Goal: Task Accomplishment & Management: Complete application form

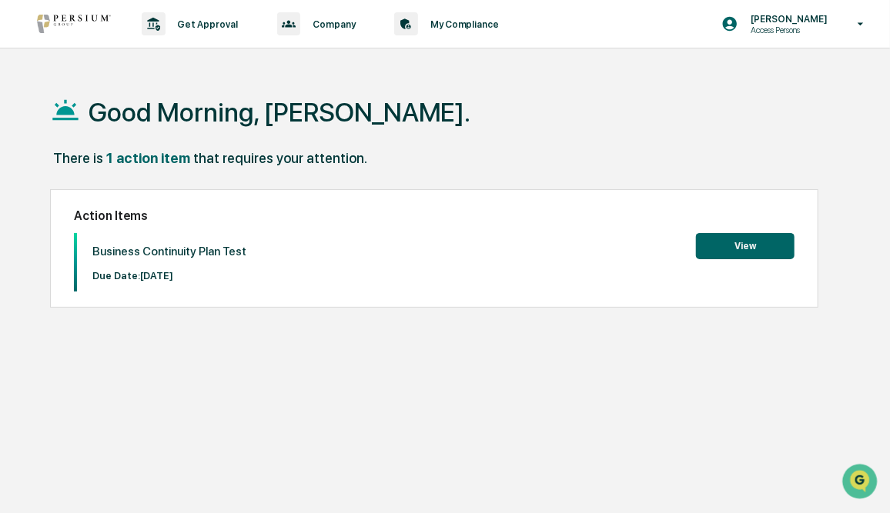
click at [744, 244] on button "View" at bounding box center [745, 246] width 99 height 26
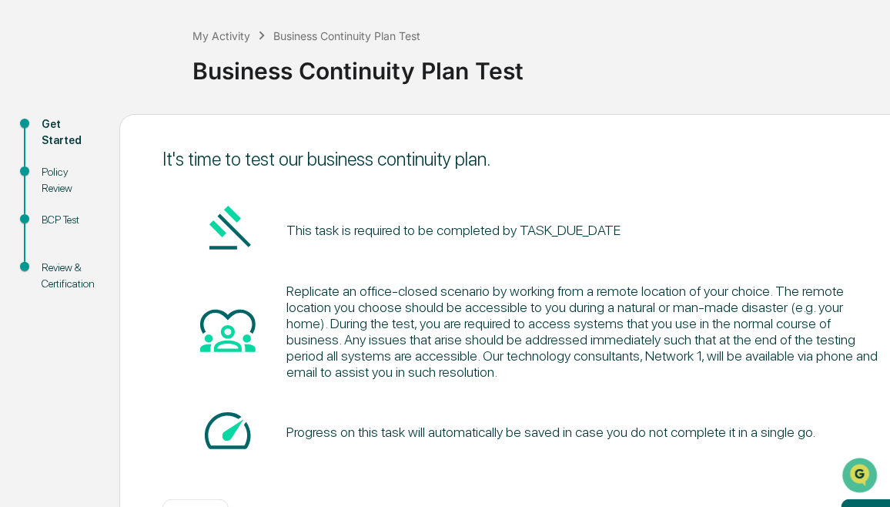
scroll to position [128, 0]
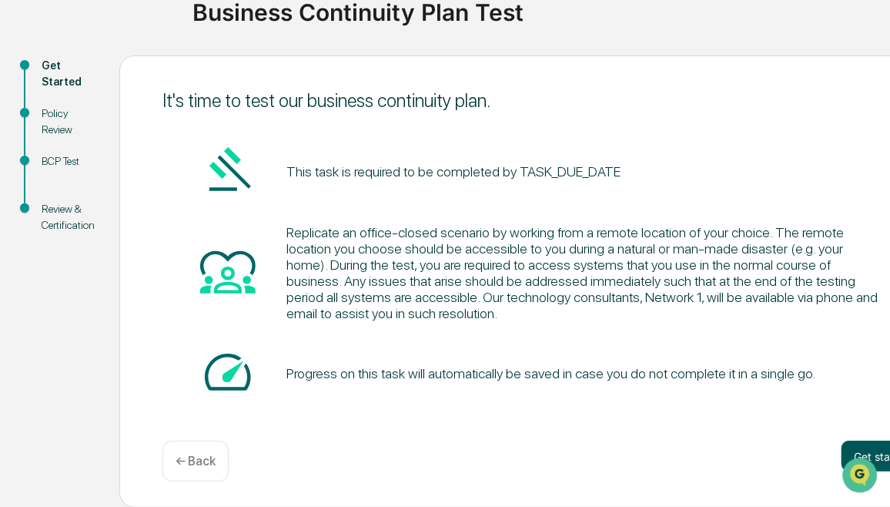
click at [869, 454] on button "Get started" at bounding box center [882, 455] width 82 height 31
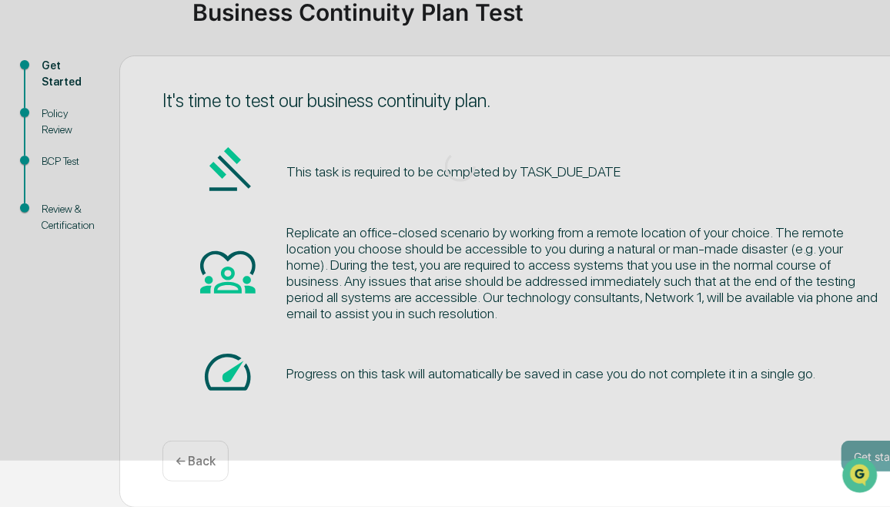
scroll to position [113, 0]
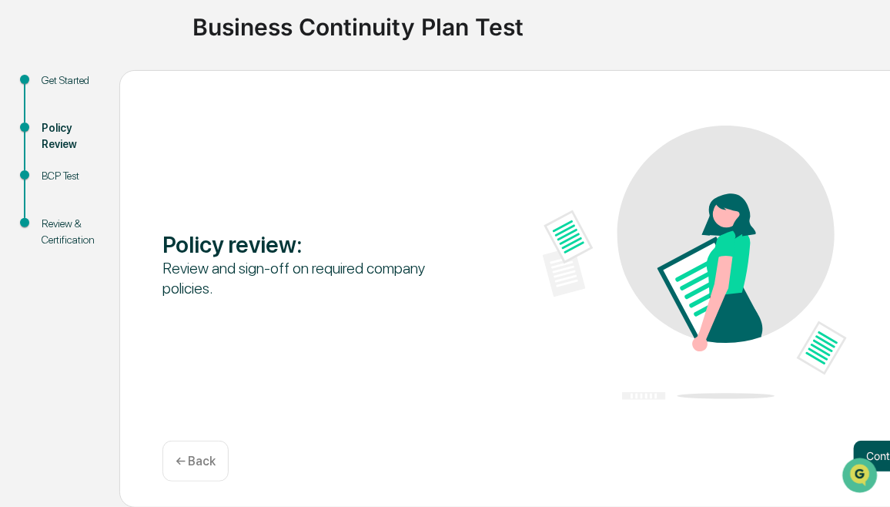
click at [876, 450] on button "Continue" at bounding box center [888, 455] width 69 height 31
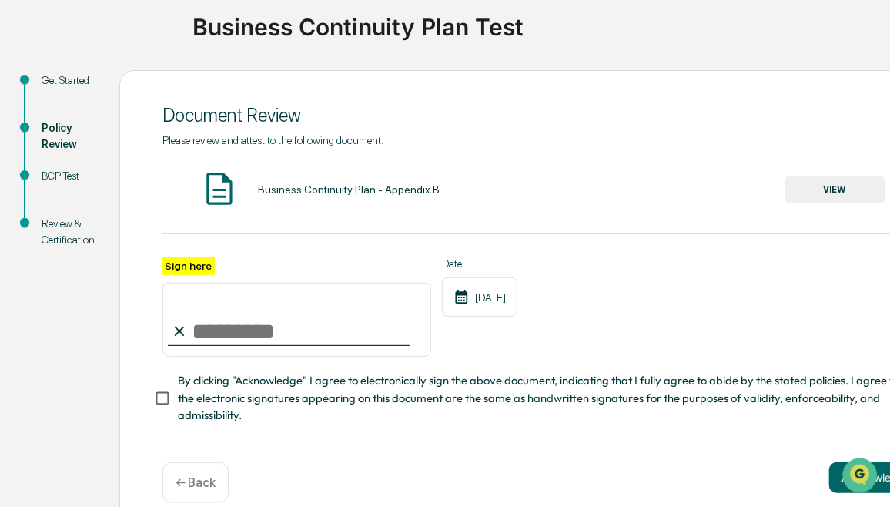
click at [814, 186] on button "VIEW" at bounding box center [835, 189] width 100 height 26
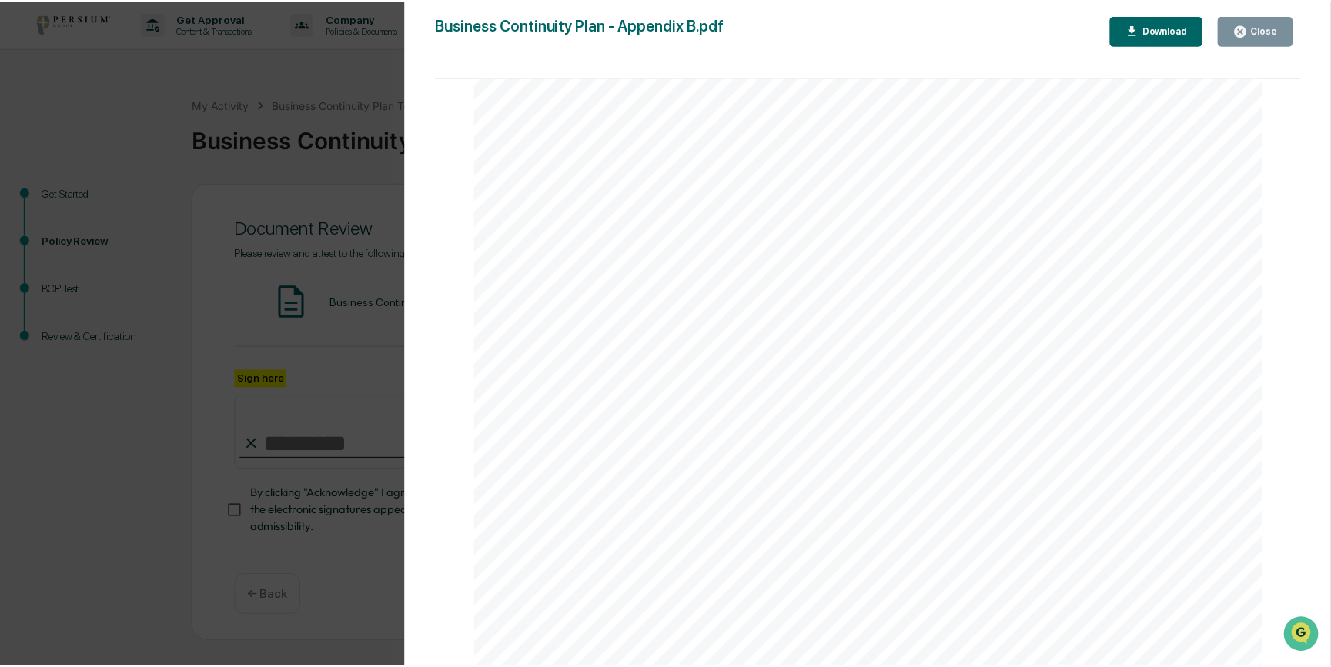
scroll to position [2625, 0]
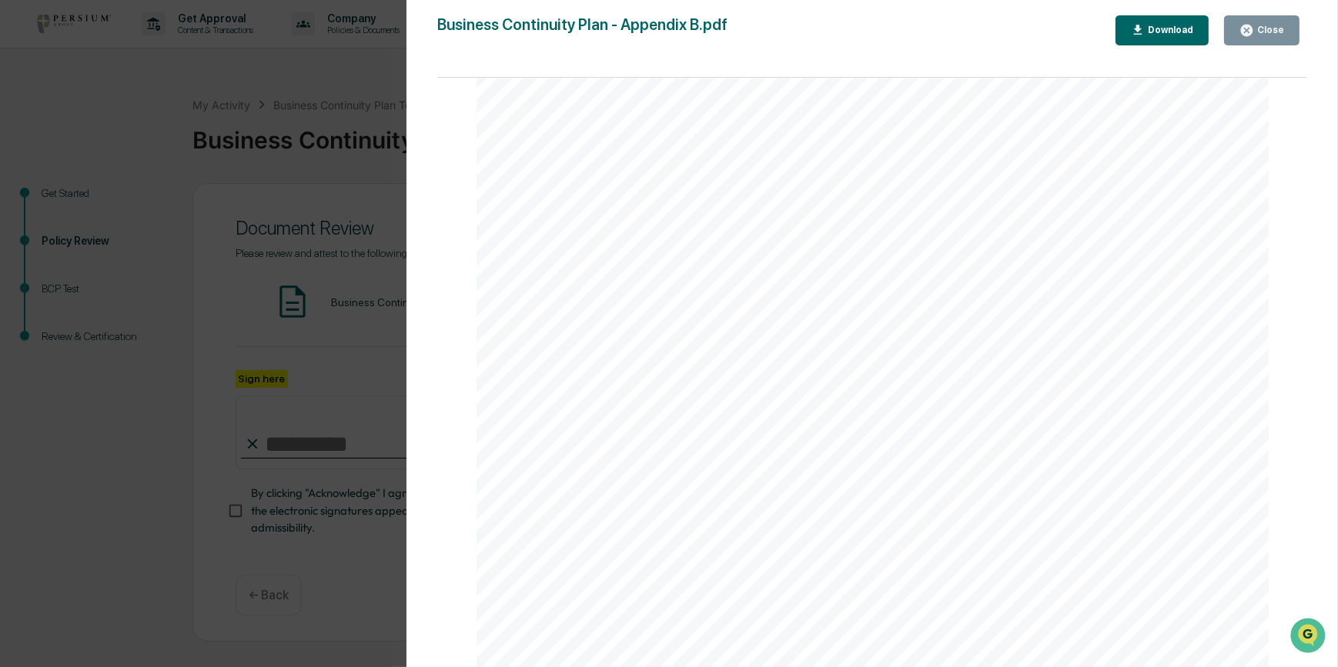
click at [889, 31] on div "Close" at bounding box center [1269, 30] width 30 height 11
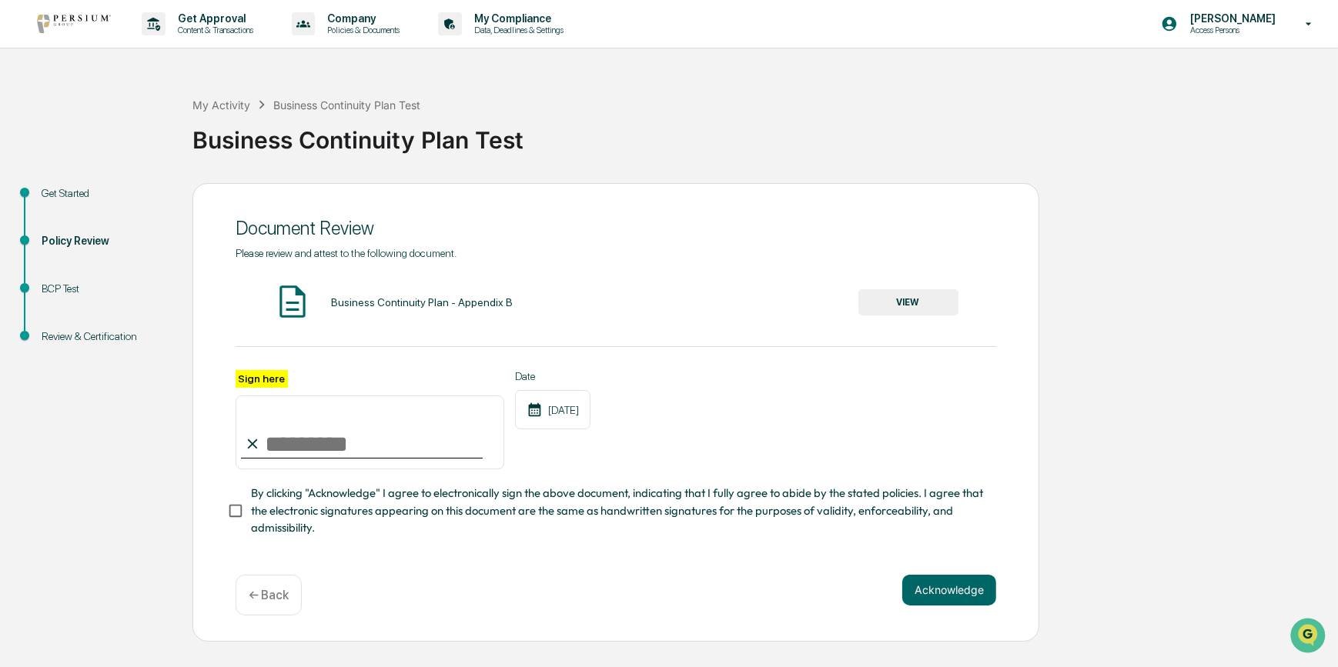
click at [335, 449] on input "Sign here" at bounding box center [370, 433] width 269 height 74
type input "**********"
click at [889, 513] on button "Acknowledge" at bounding box center [949, 590] width 94 height 31
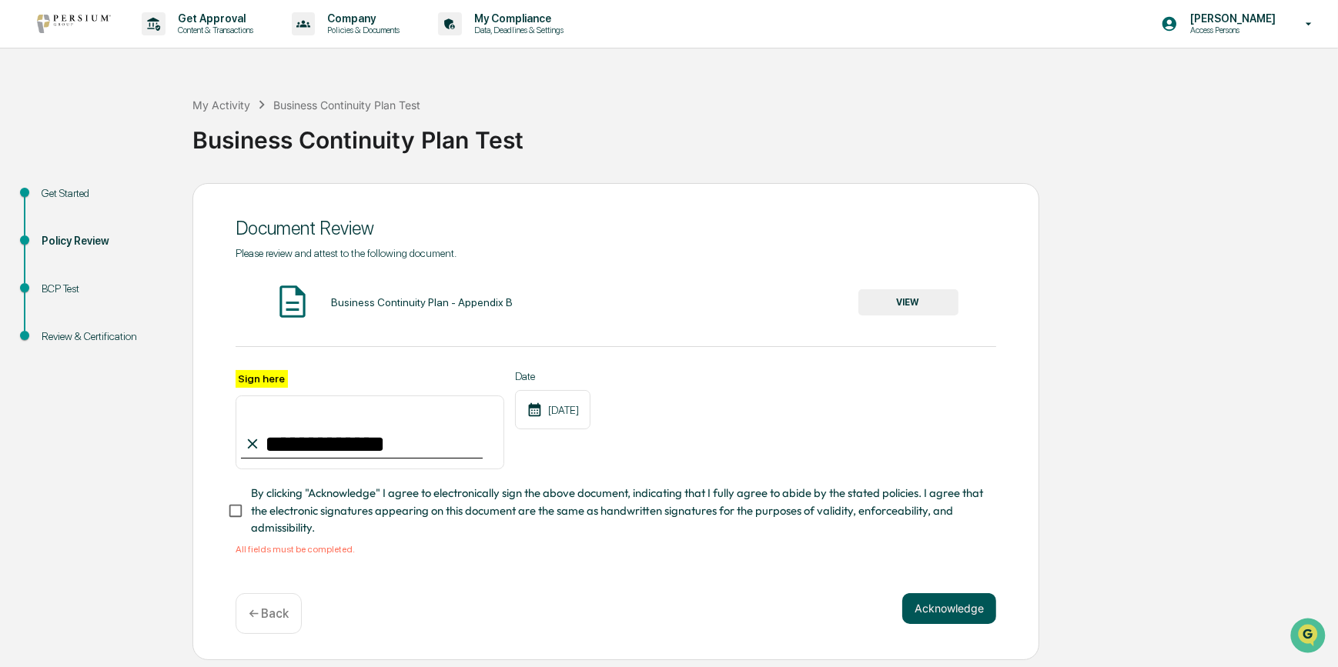
click at [889, 513] on button "Acknowledge" at bounding box center [949, 609] width 94 height 31
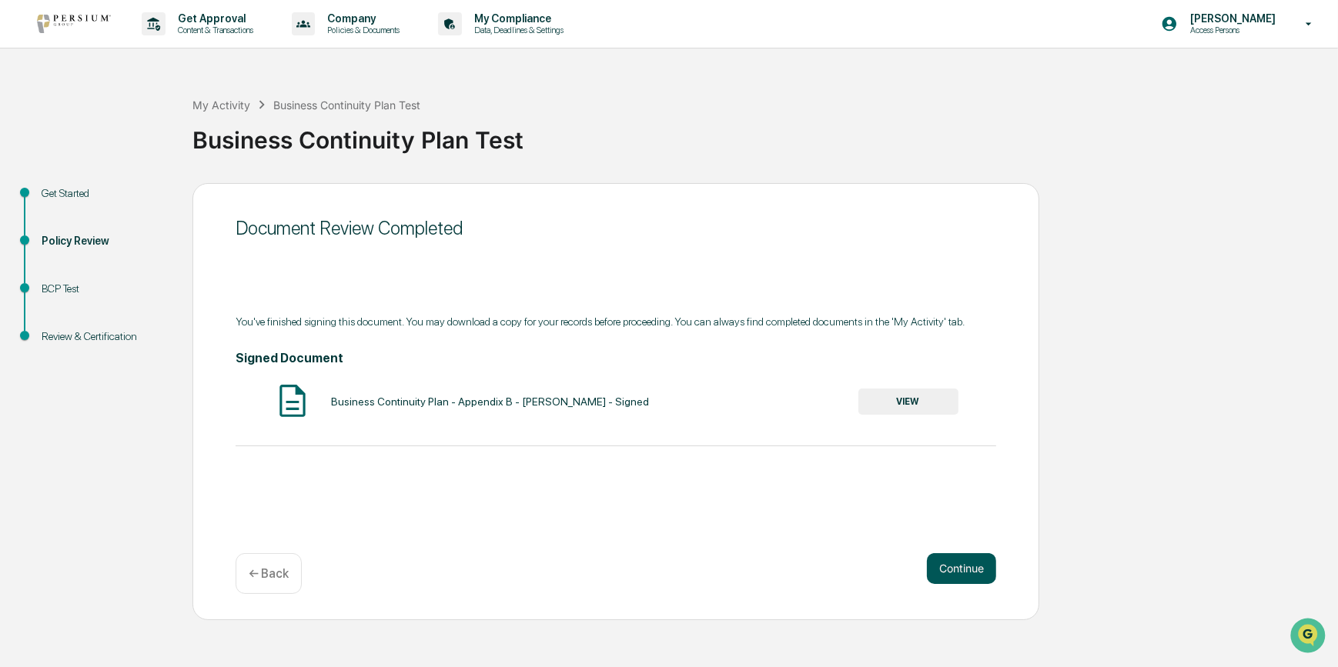
click at [889, 513] on button "Continue" at bounding box center [961, 569] width 69 height 31
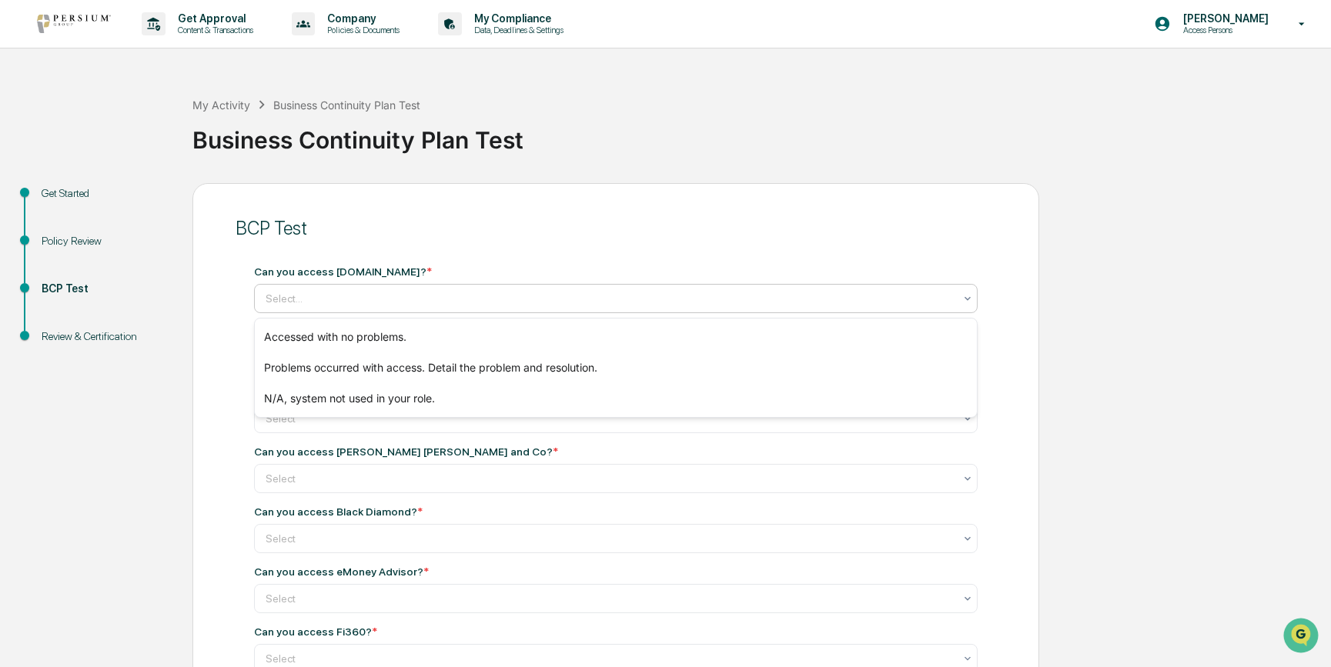
click at [437, 293] on div at bounding box center [610, 298] width 688 height 15
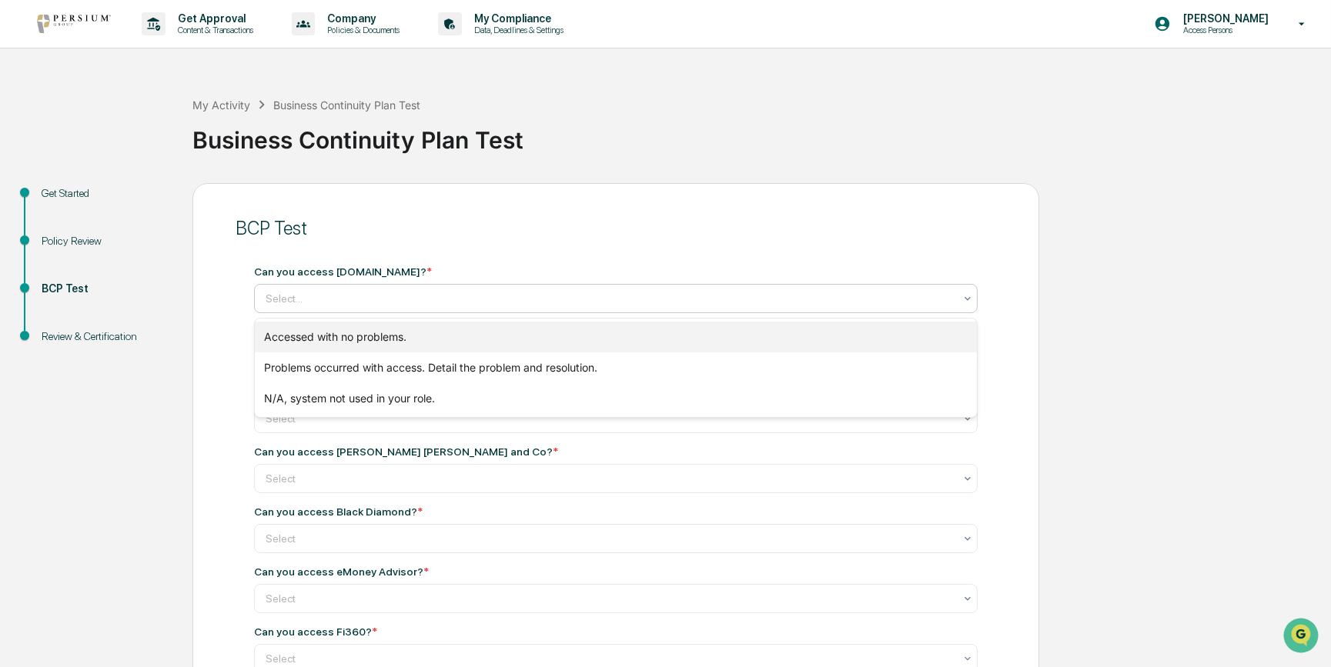
click at [397, 340] on div "Accessed with no problems." at bounding box center [616, 337] width 722 height 31
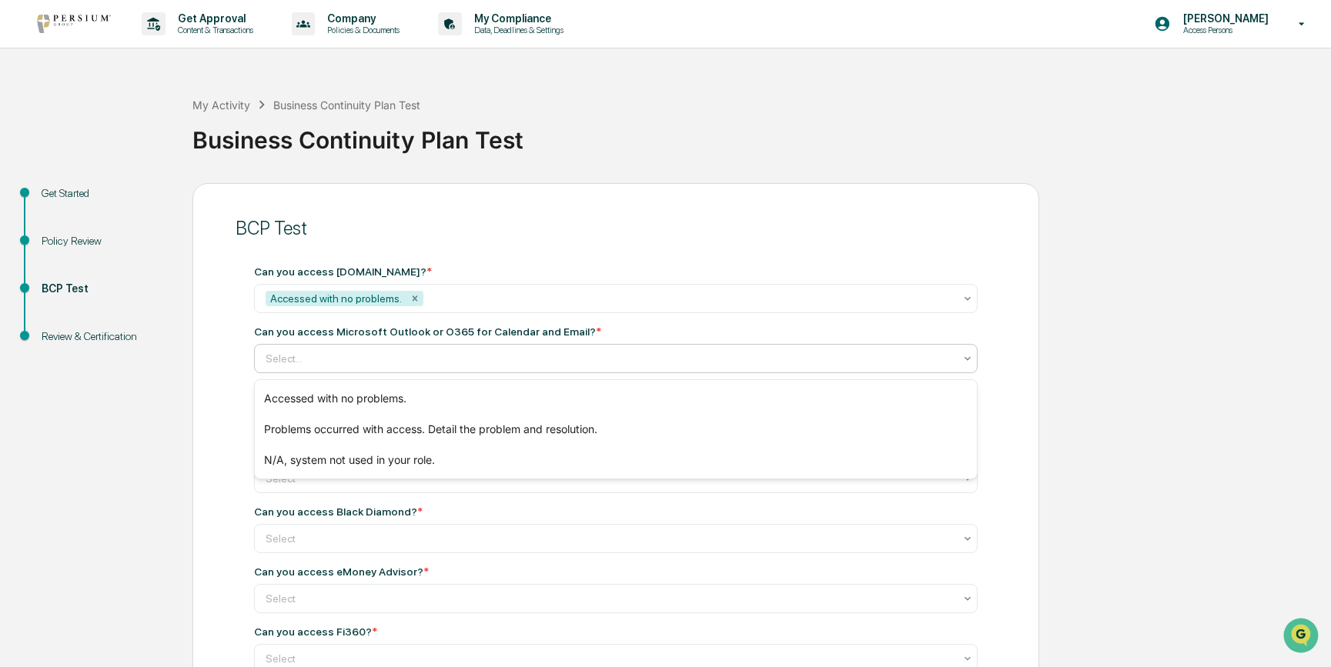
click at [681, 366] on div at bounding box center [610, 358] width 688 height 15
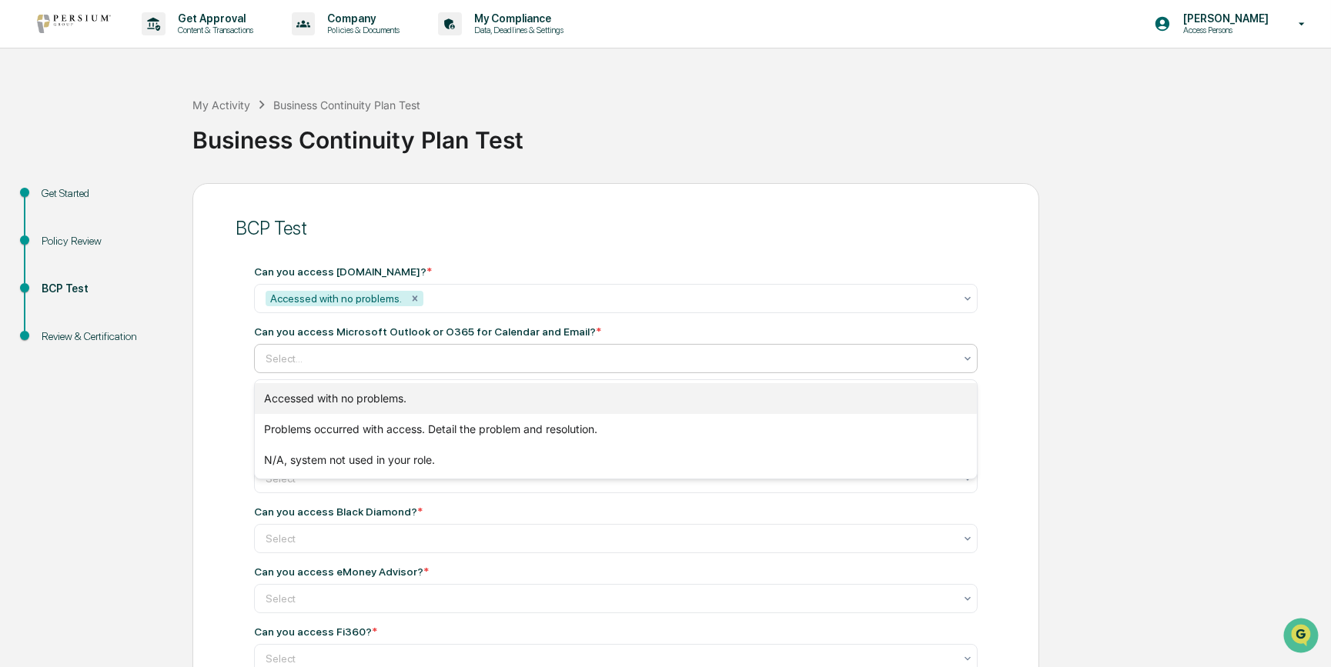
click at [432, 394] on div "Accessed with no problems." at bounding box center [616, 398] width 722 height 31
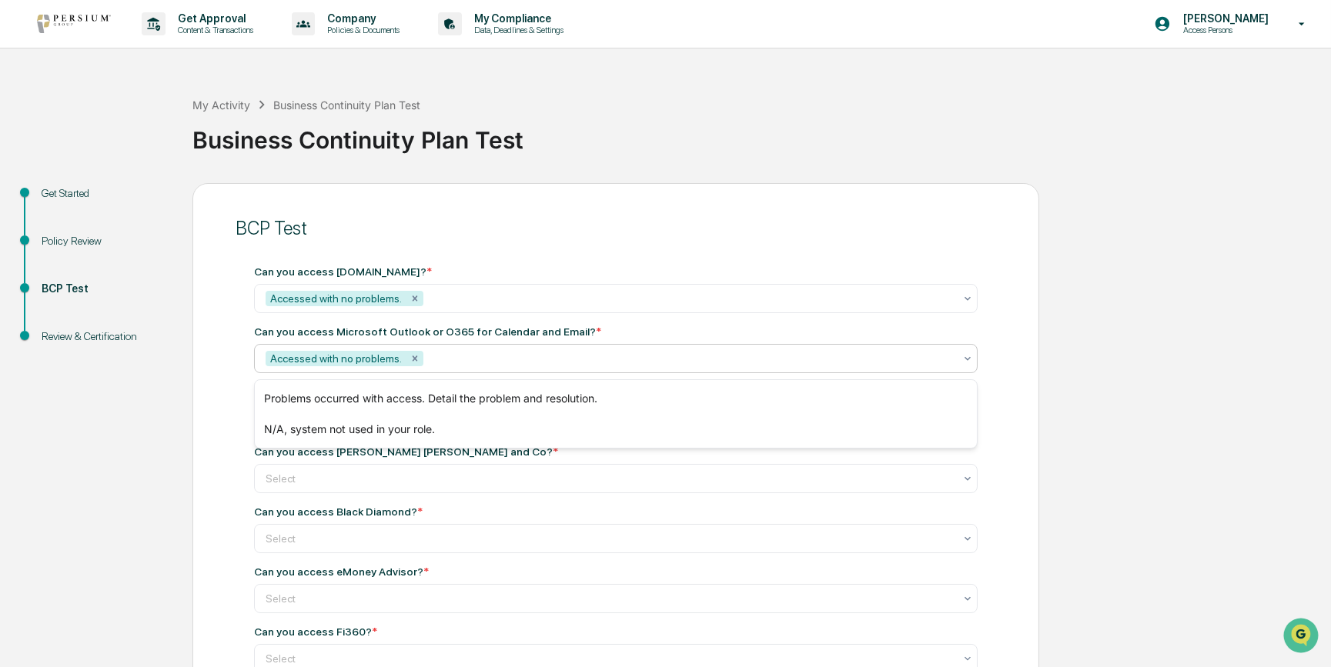
click at [372, 422] on div at bounding box center [610, 418] width 688 height 15
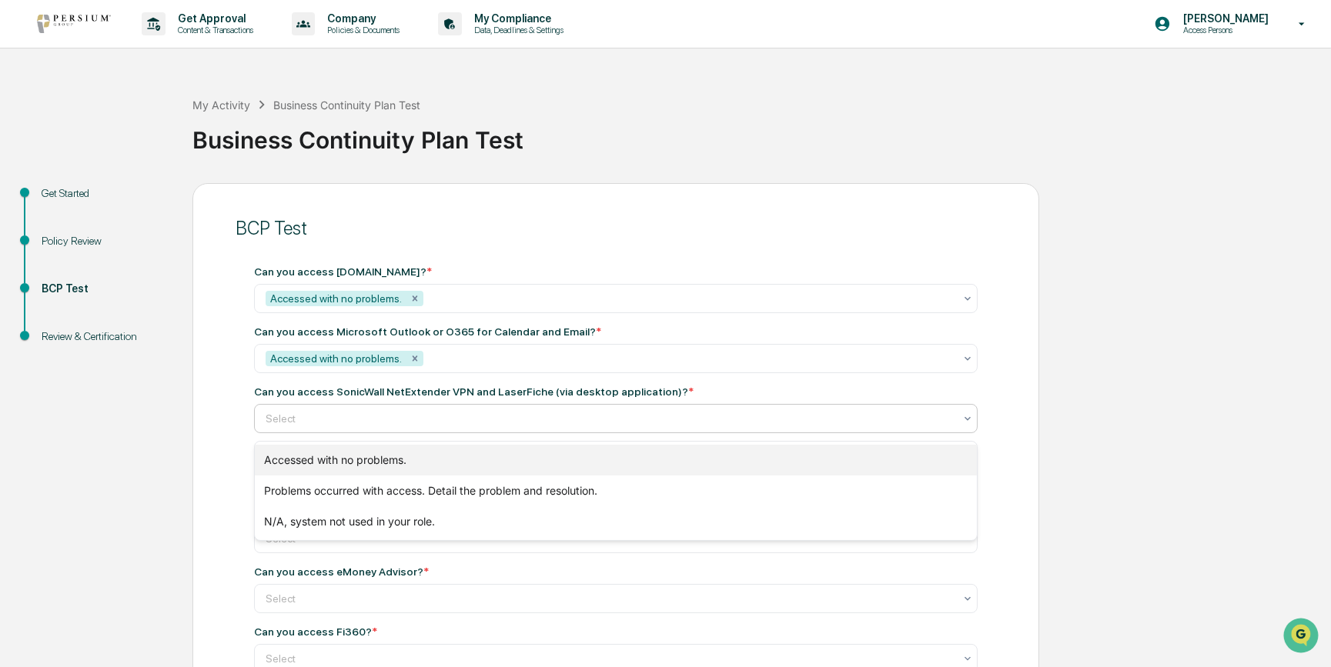
click at [352, 463] on div "Accessed with no problems." at bounding box center [616, 460] width 722 height 31
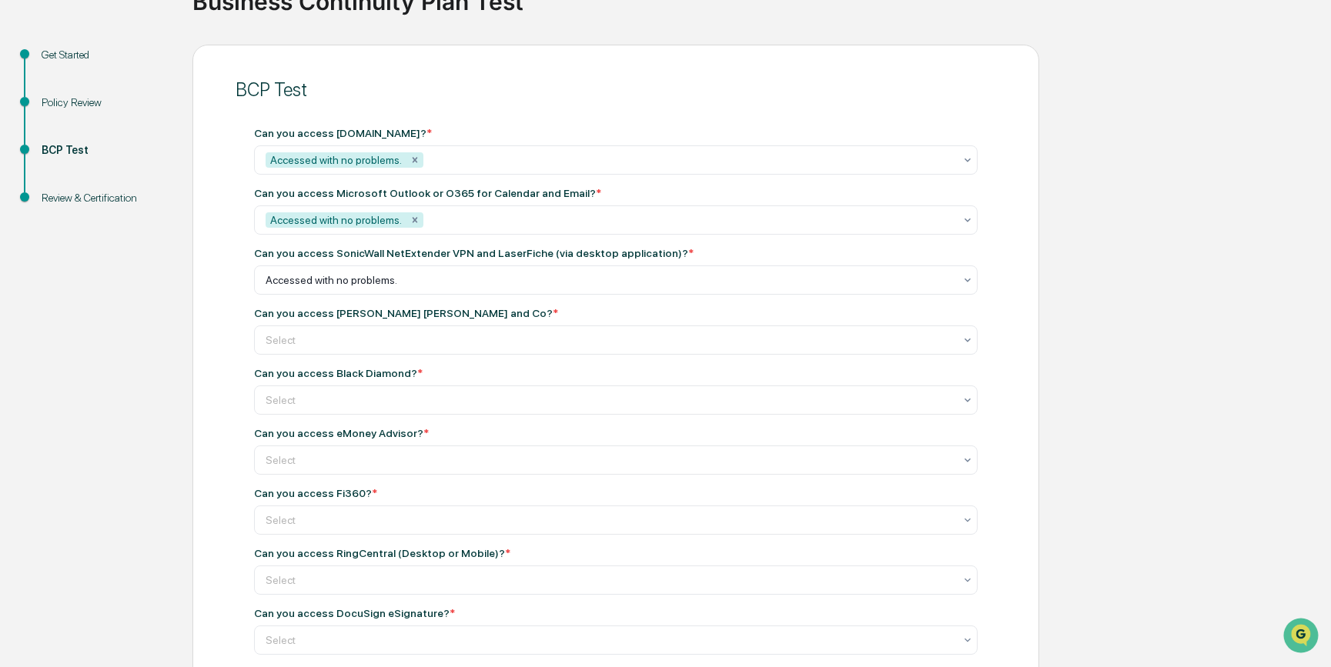
scroll to position [139, 0]
click at [351, 346] on div at bounding box center [610, 339] width 688 height 15
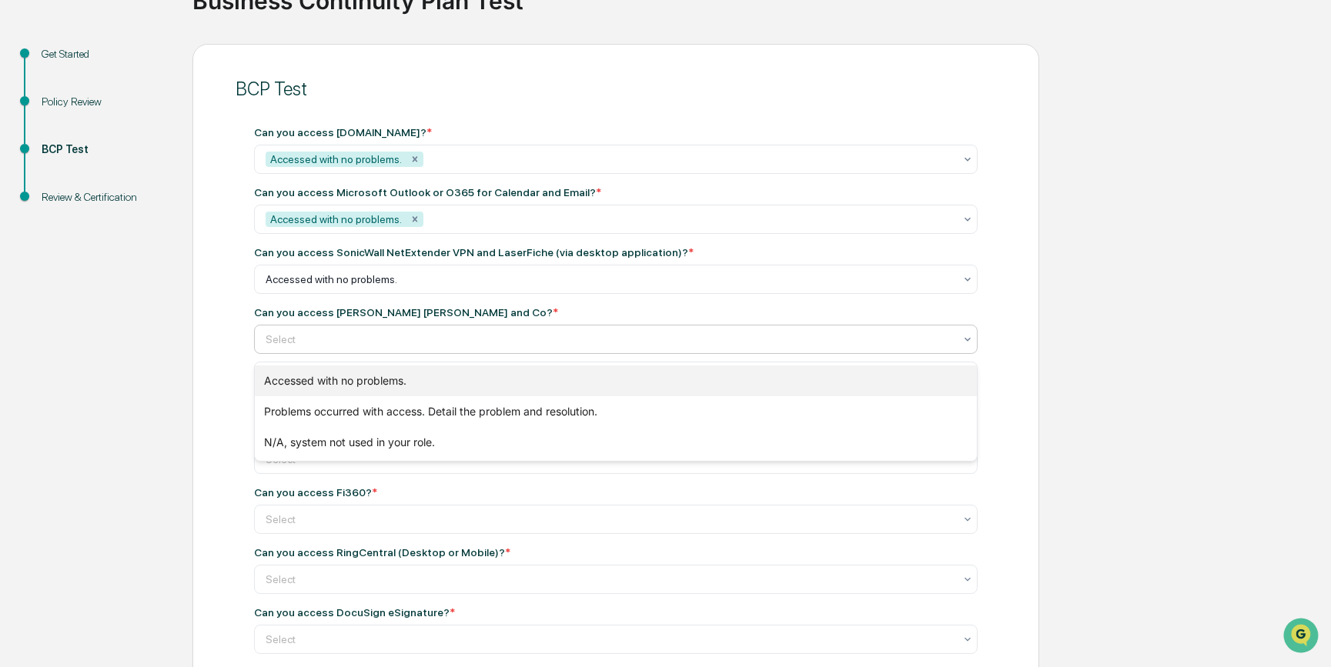
click at [341, 384] on div "Accessed with no problems." at bounding box center [616, 381] width 722 height 31
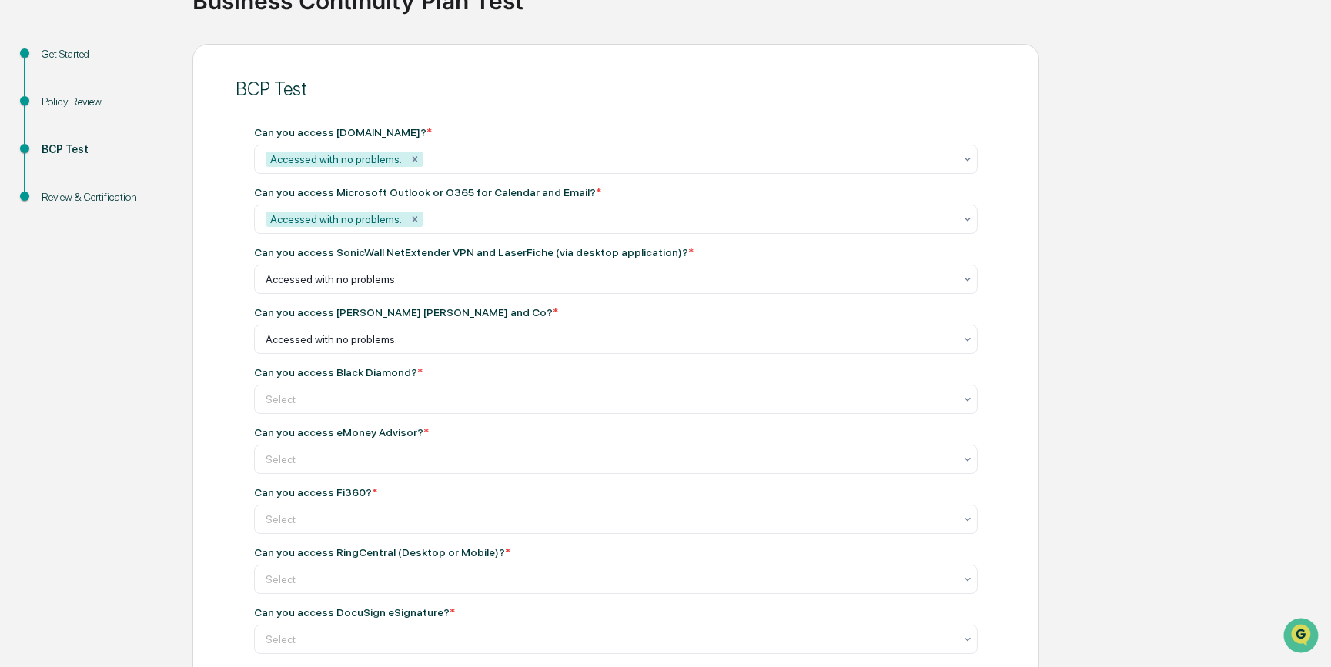
click at [198, 380] on div "BCP Test Can you access [DOMAIN_NAME]? * Accessed with no problems. Can you acc…" at bounding box center [615, 552] width 847 height 1016
click at [303, 287] on div at bounding box center [610, 279] width 688 height 15
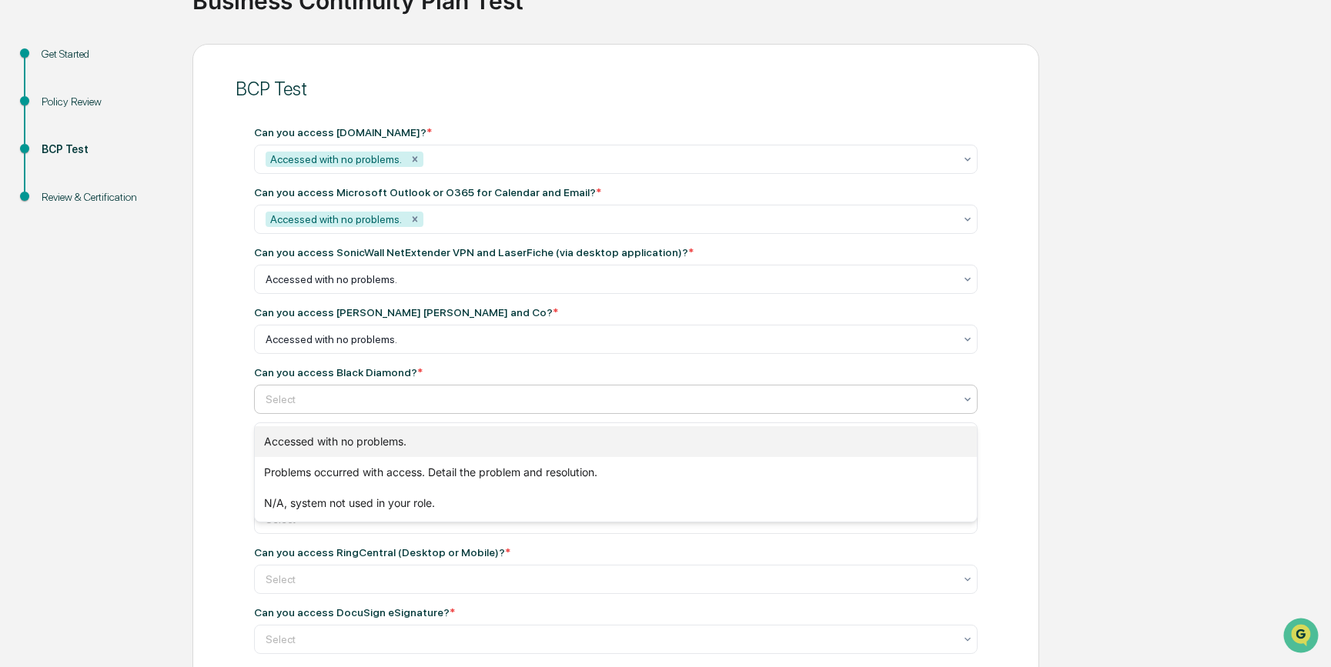
click at [300, 438] on div "Accessed with no problems." at bounding box center [616, 441] width 722 height 31
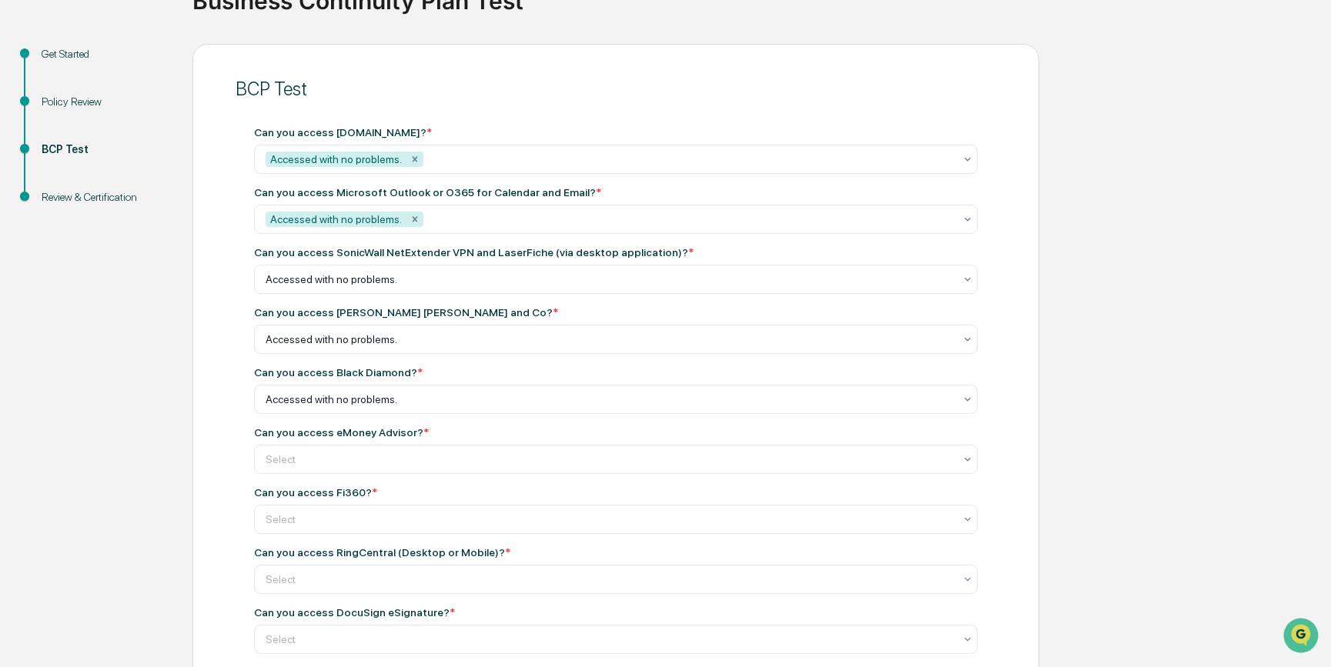
click at [229, 444] on div "BCP Test Can you access [DOMAIN_NAME]? * Accessed with no problems. Can you acc…" at bounding box center [615, 552] width 847 height 1016
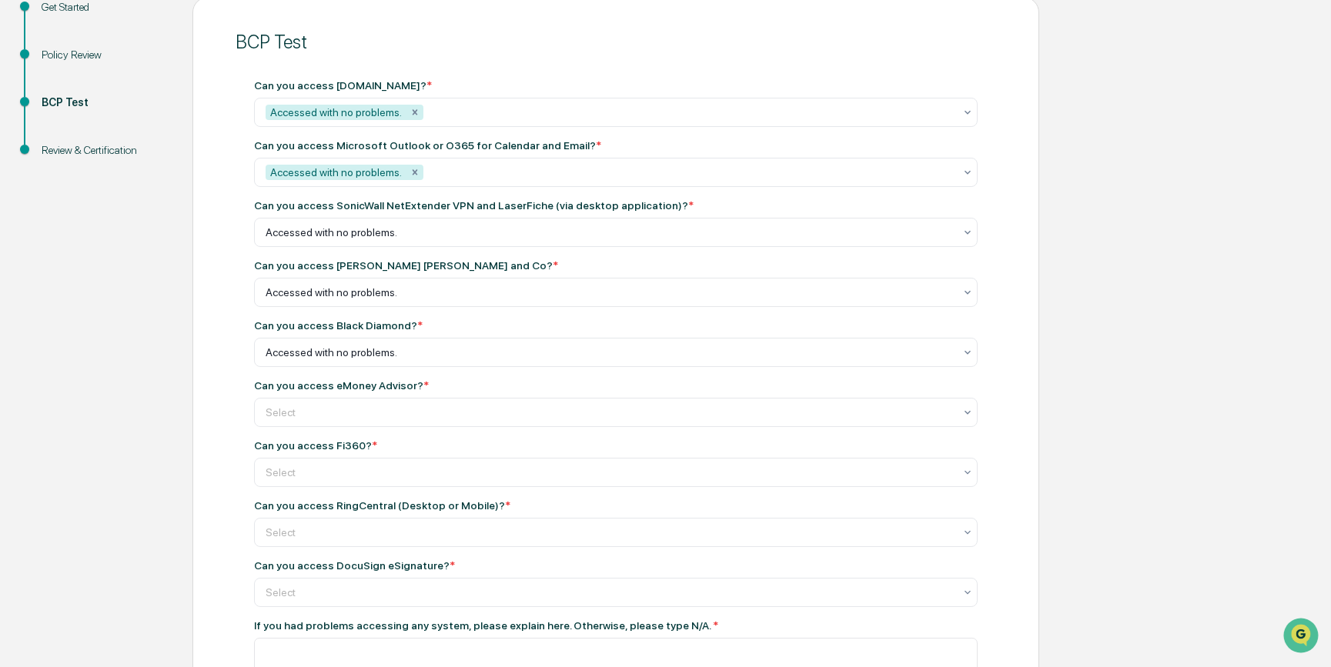
scroll to position [209, 0]
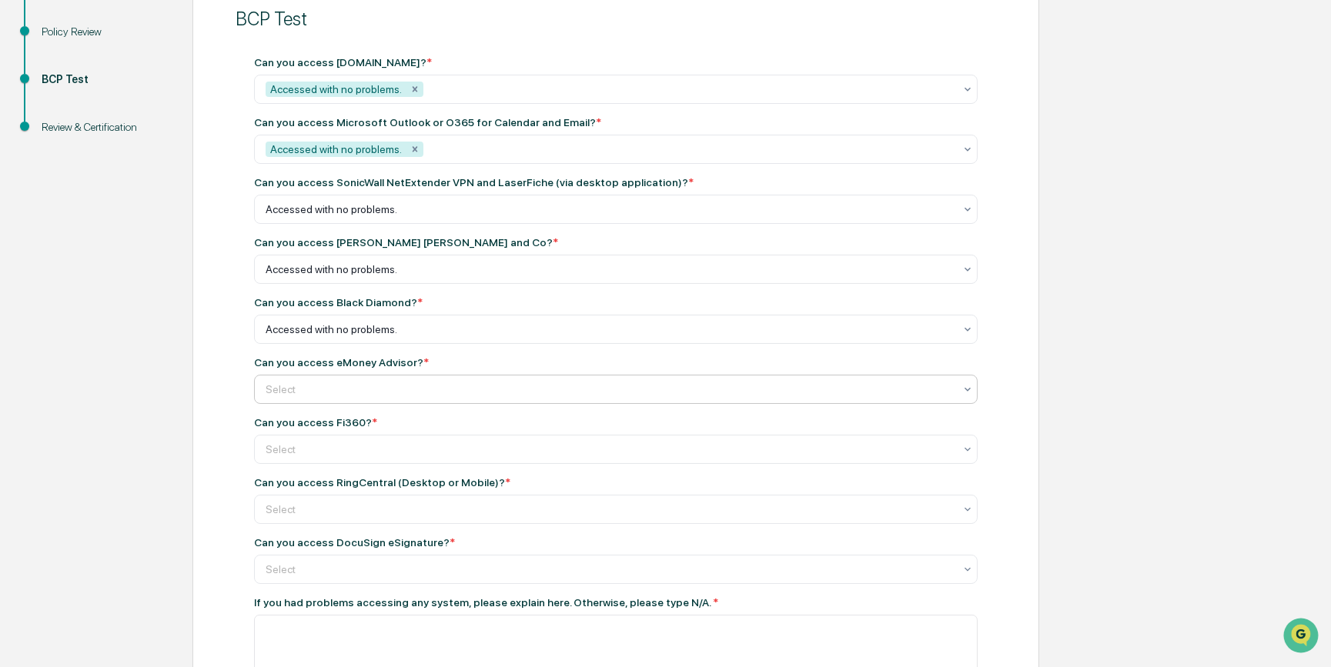
click at [336, 217] on div at bounding box center [610, 209] width 688 height 15
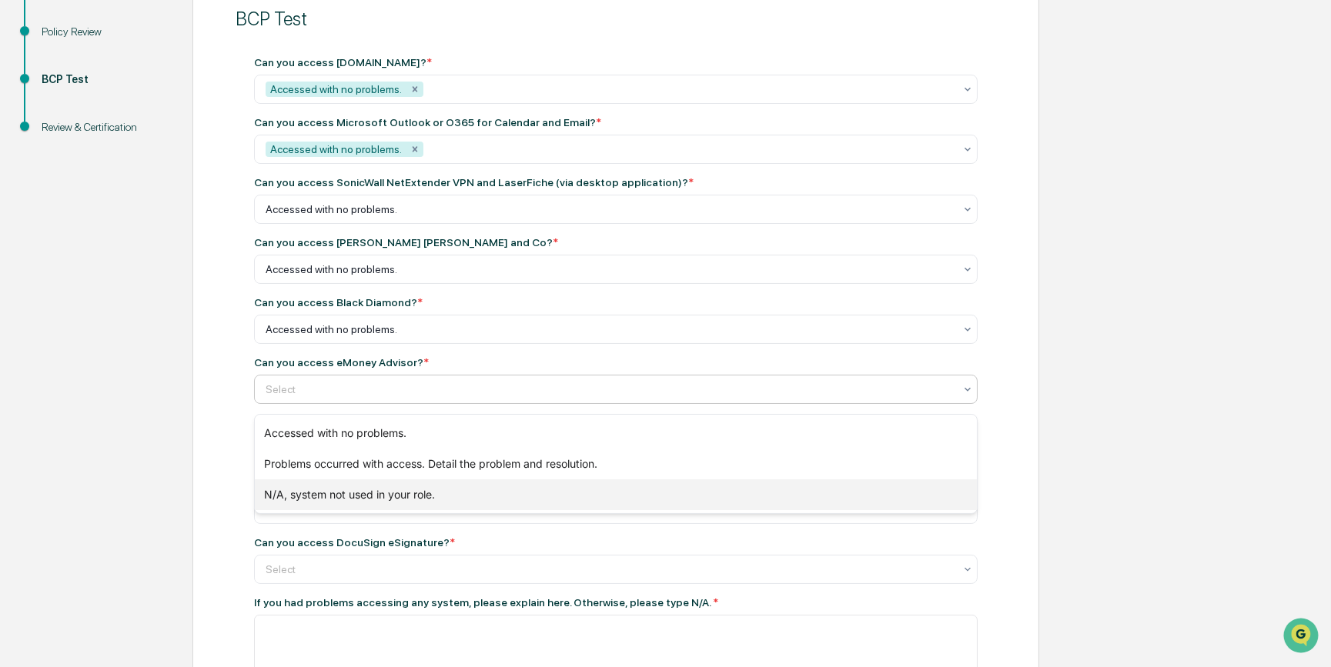
click at [355, 491] on div "N/A, system not used in your role." at bounding box center [616, 495] width 722 height 31
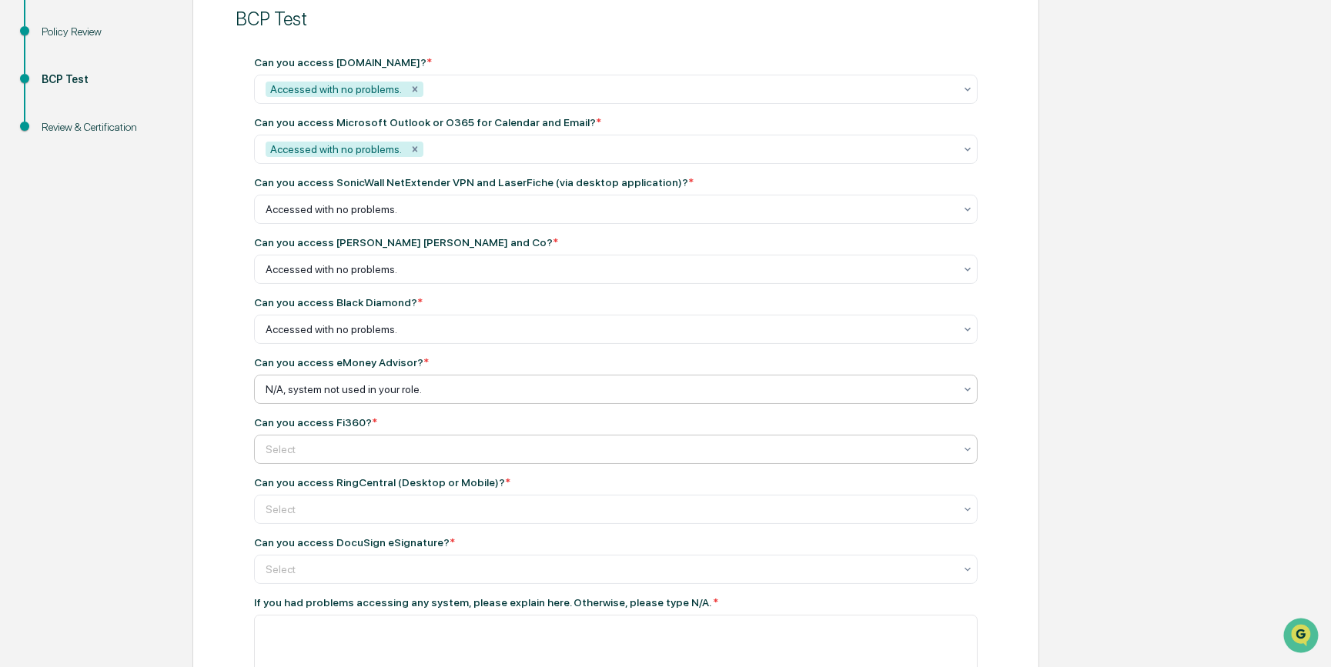
click at [326, 217] on div at bounding box center [610, 209] width 688 height 15
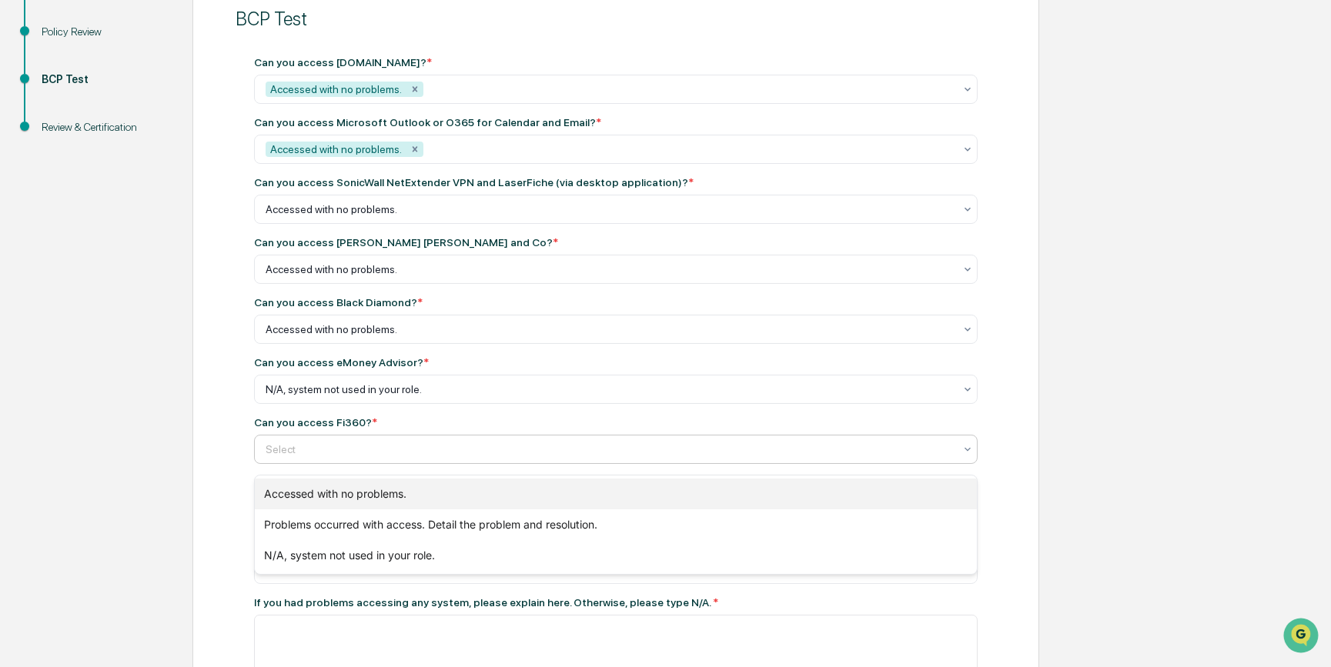
click at [323, 493] on div "Accessed with no problems." at bounding box center [616, 494] width 722 height 31
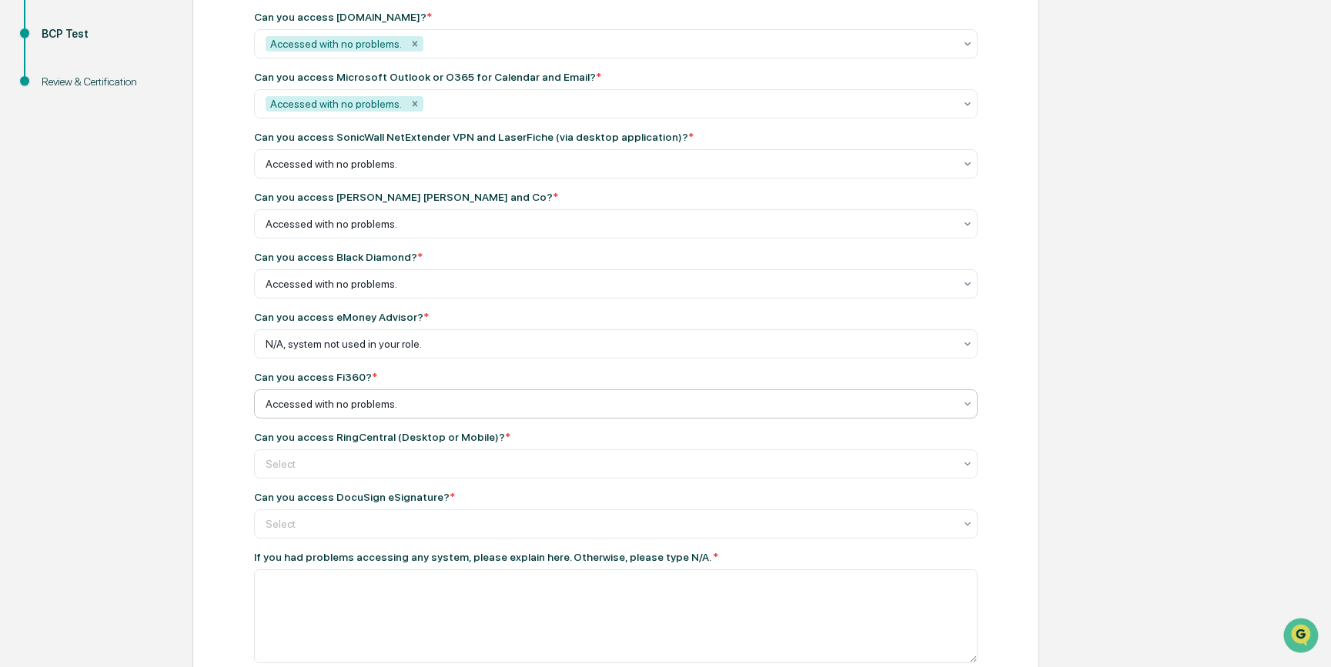
scroll to position [279, 0]
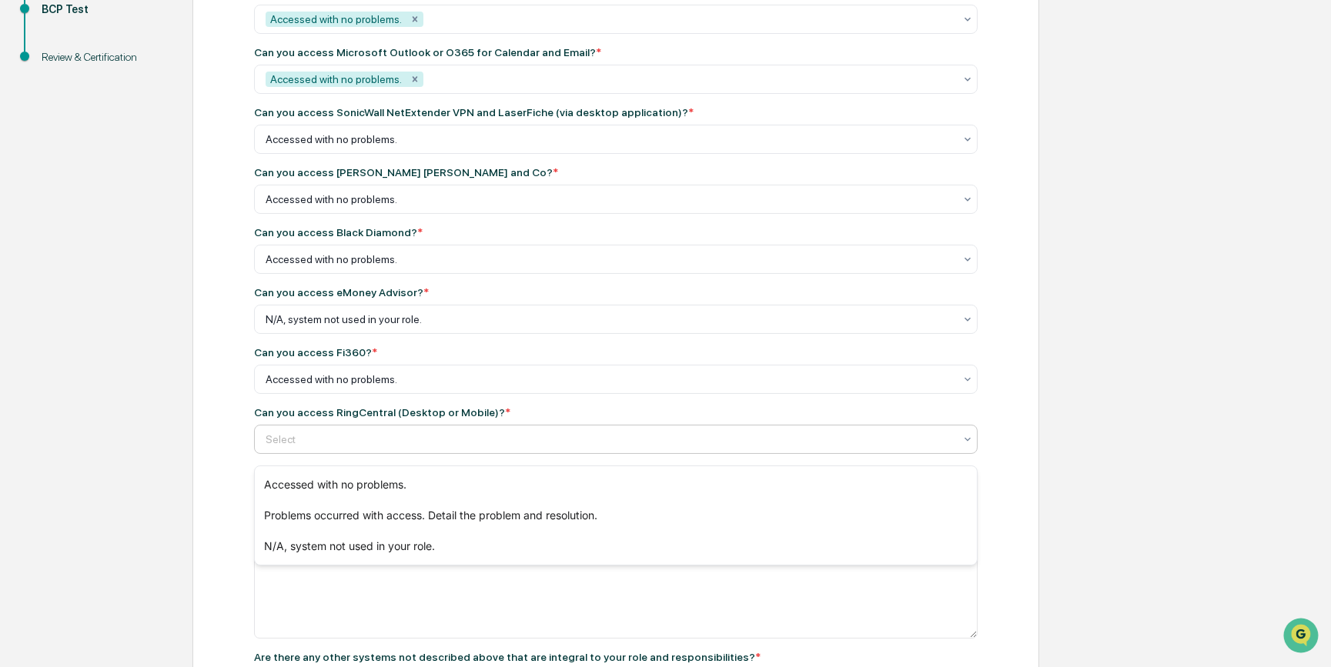
click at [313, 447] on div at bounding box center [610, 439] width 688 height 15
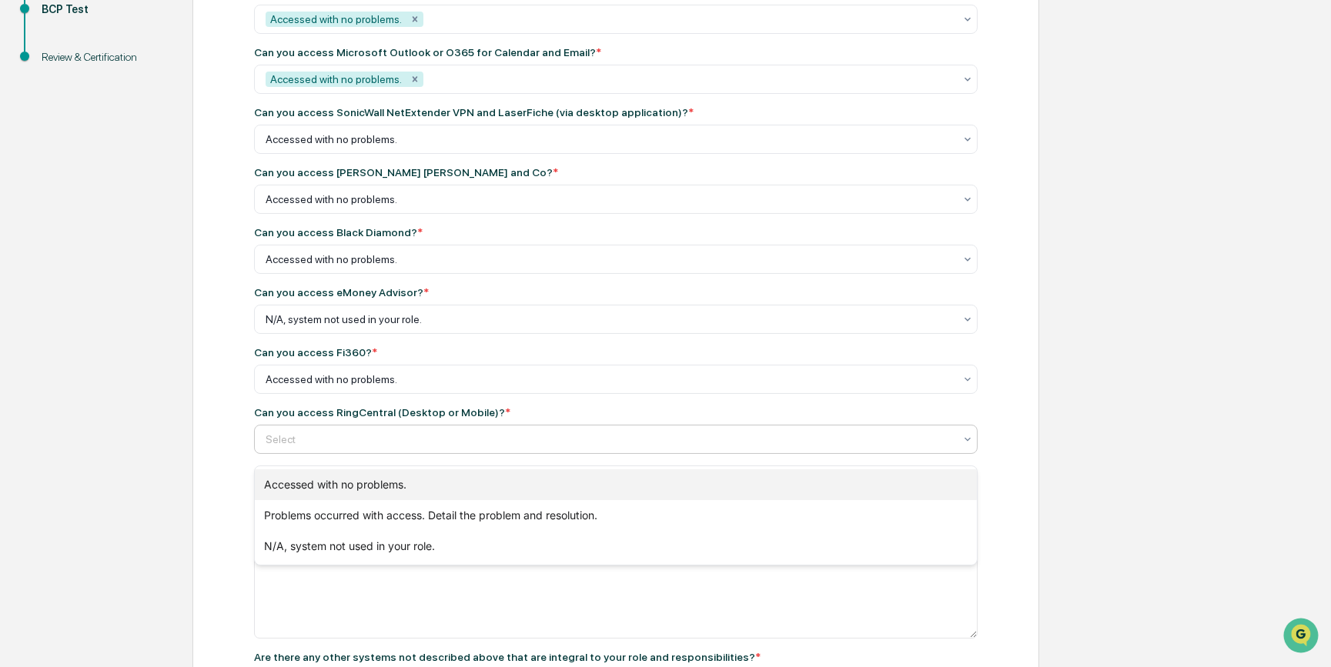
click at [306, 487] on div "Accessed with no problems." at bounding box center [616, 485] width 722 height 31
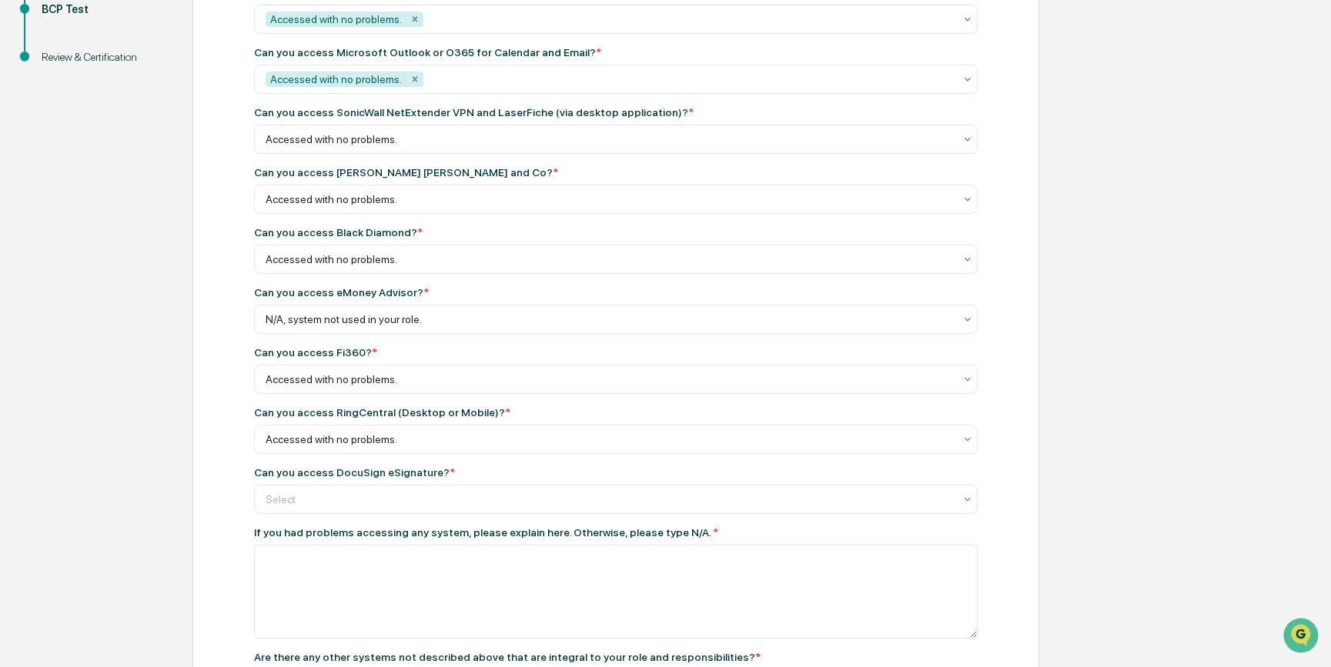
click at [232, 475] on div "BCP Test Can you access [DOMAIN_NAME]? * Accessed with no problems. Can you acc…" at bounding box center [615, 412] width 847 height 1016
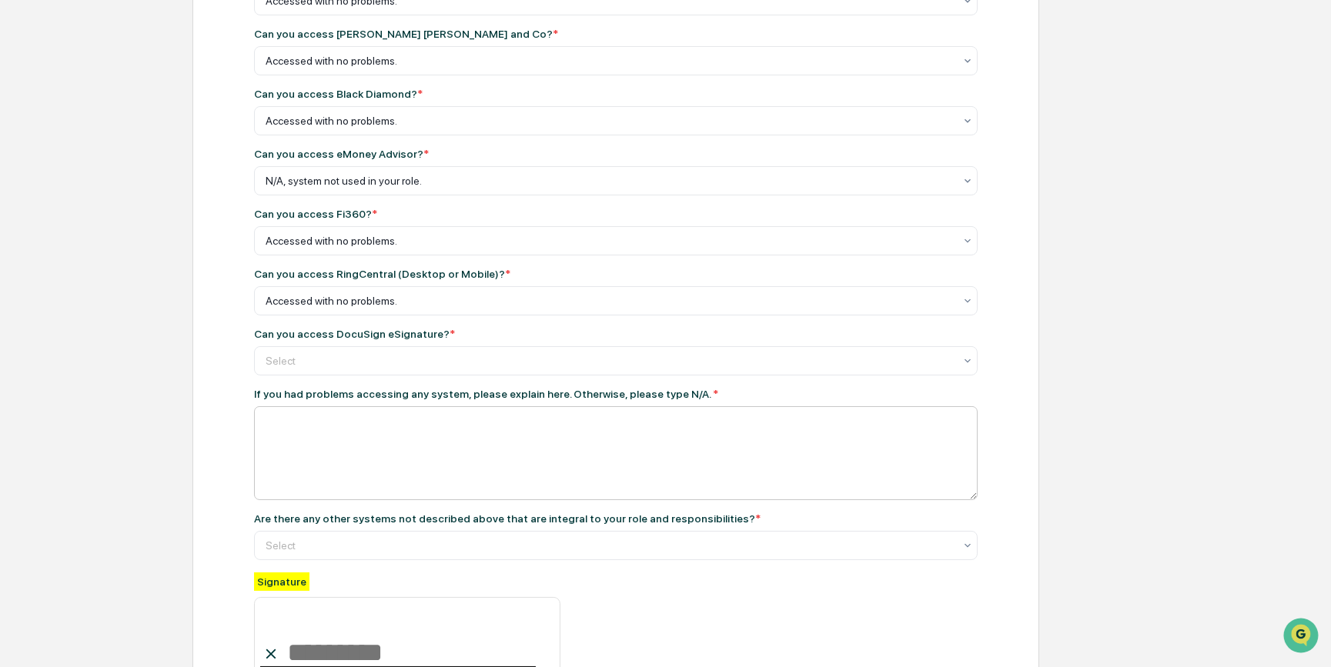
scroll to position [420, 0]
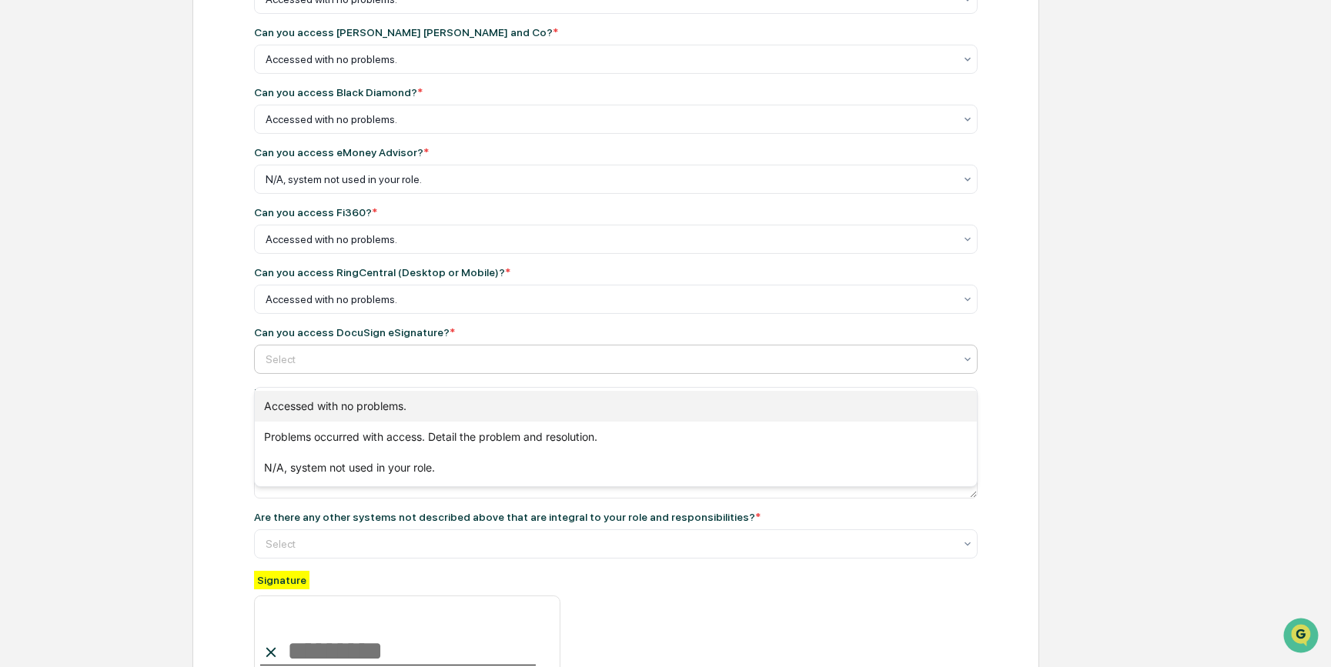
click at [281, 408] on div "Accessed with no problems." at bounding box center [616, 406] width 722 height 31
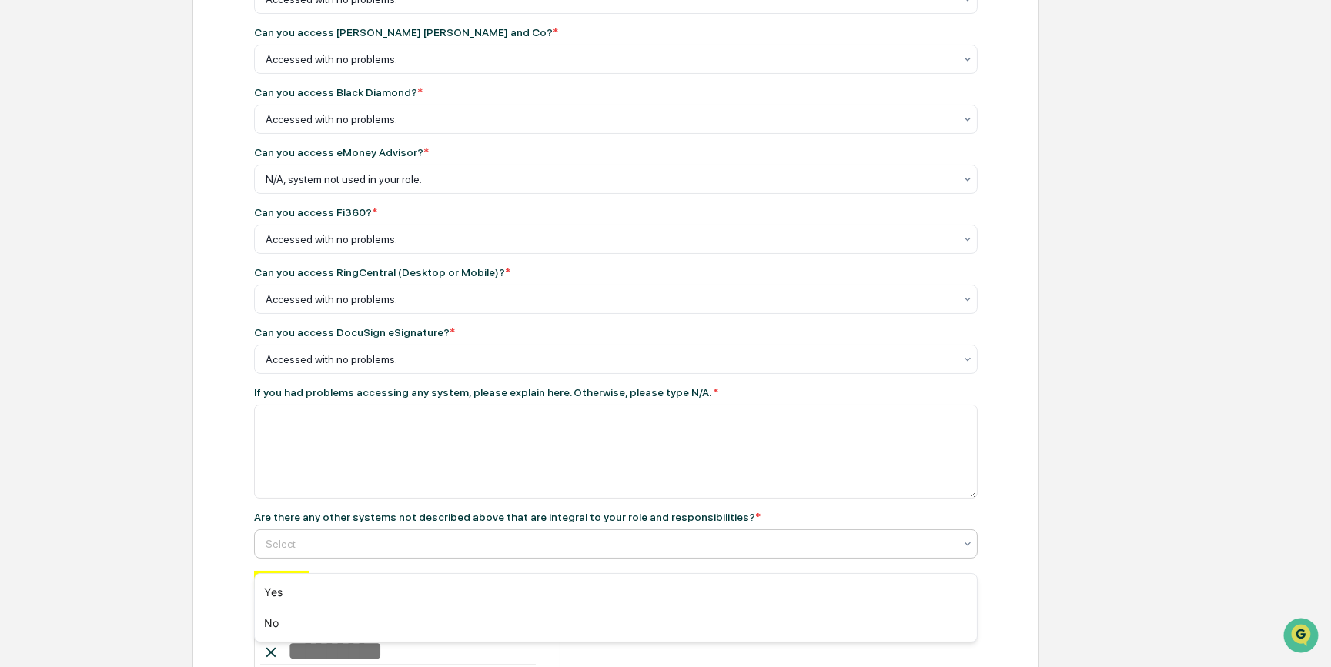
click at [410, 513] on div at bounding box center [610, 544] width 688 height 15
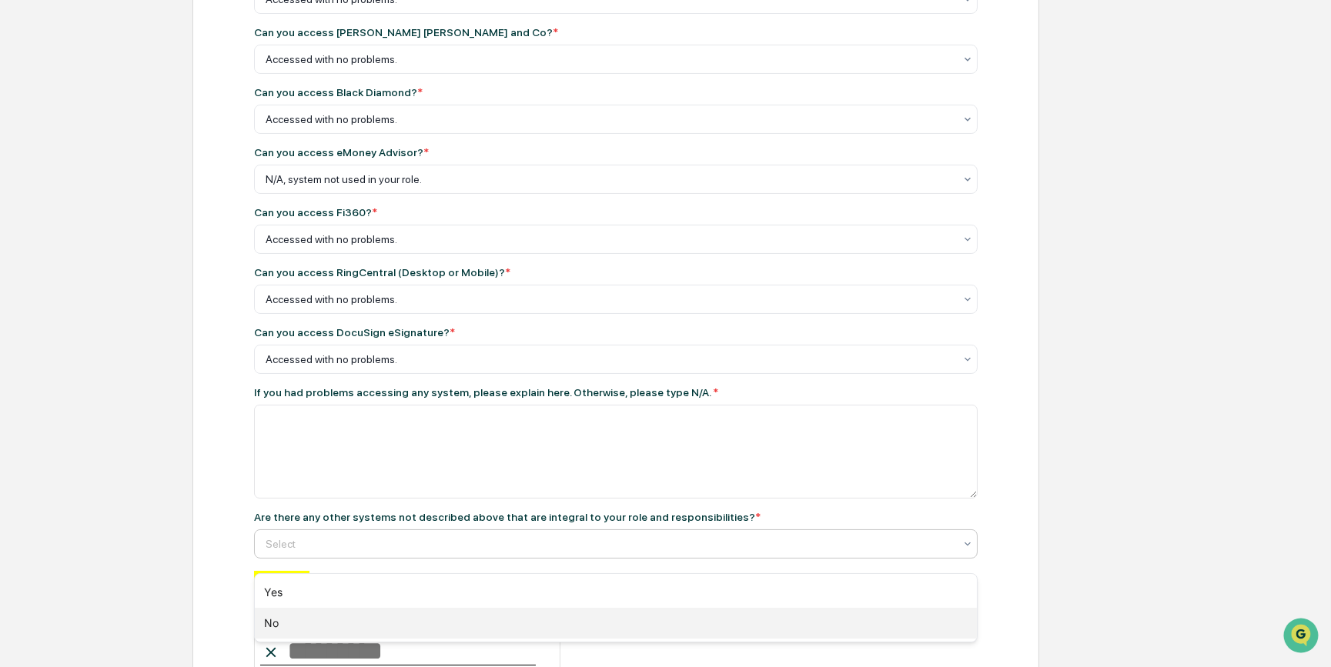
click at [293, 513] on div "No" at bounding box center [616, 623] width 722 height 31
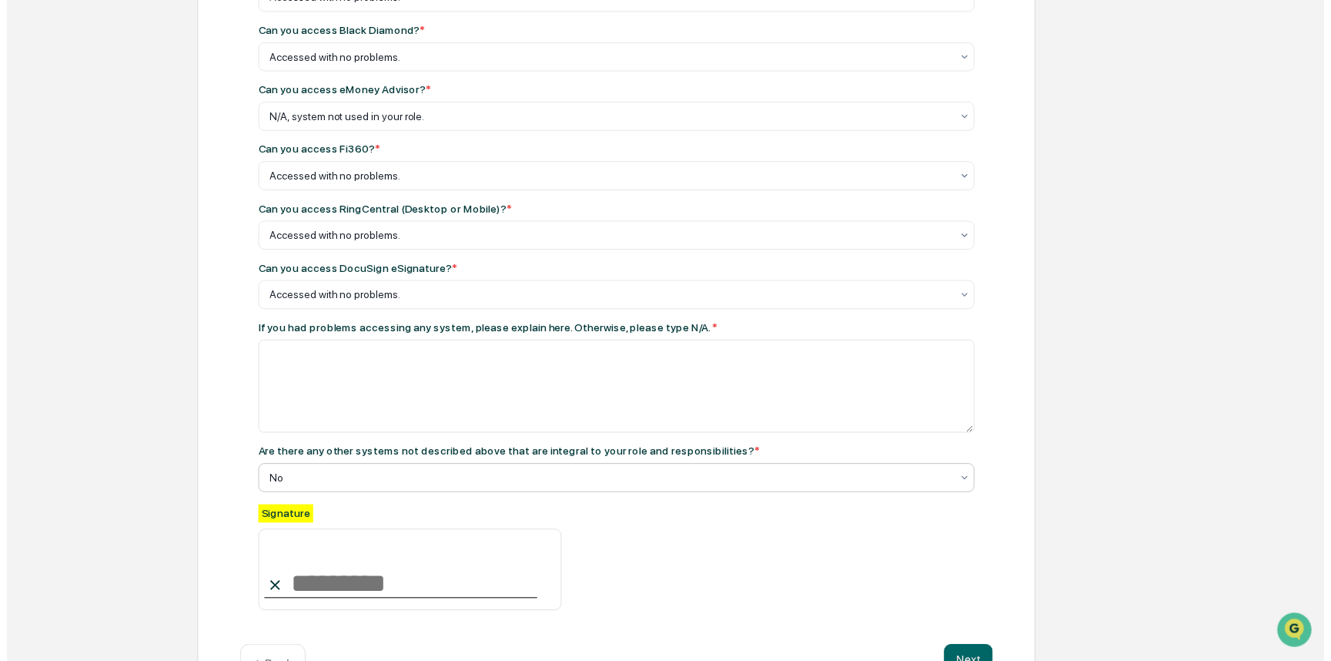
scroll to position [548, 0]
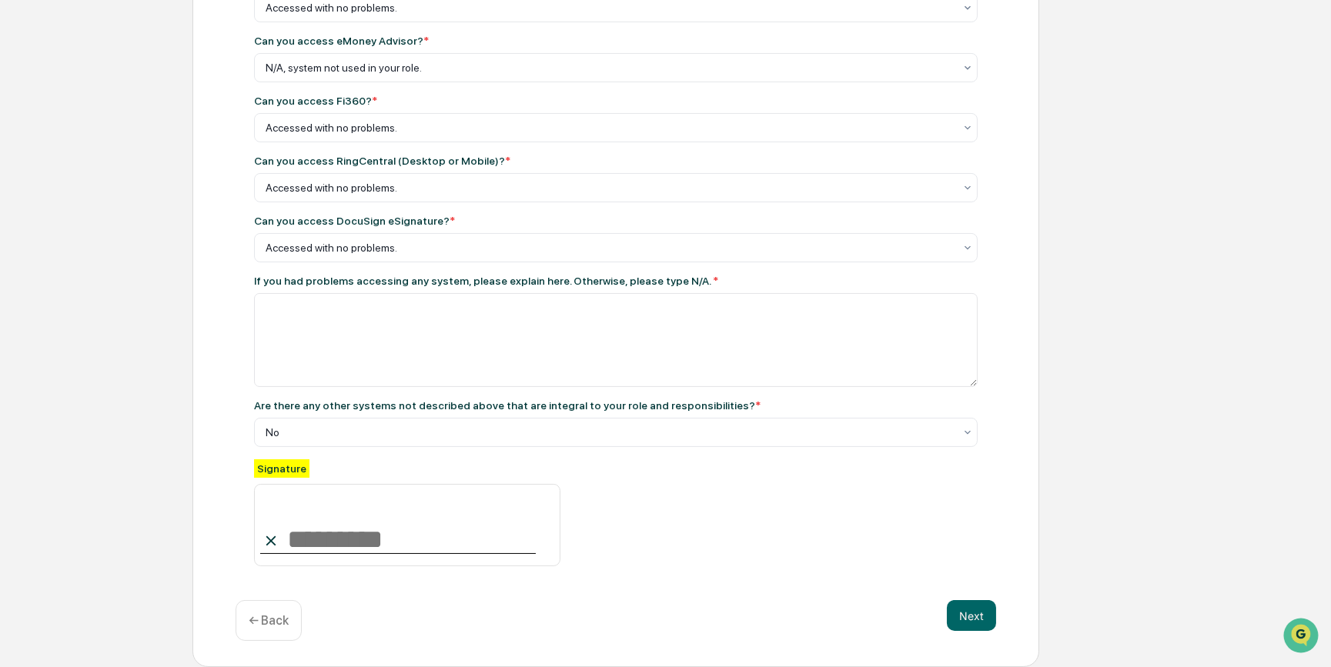
click at [303, 513] on input at bounding box center [407, 525] width 306 height 83
type input "**********"
click at [889, 513] on button "Next" at bounding box center [971, 615] width 49 height 31
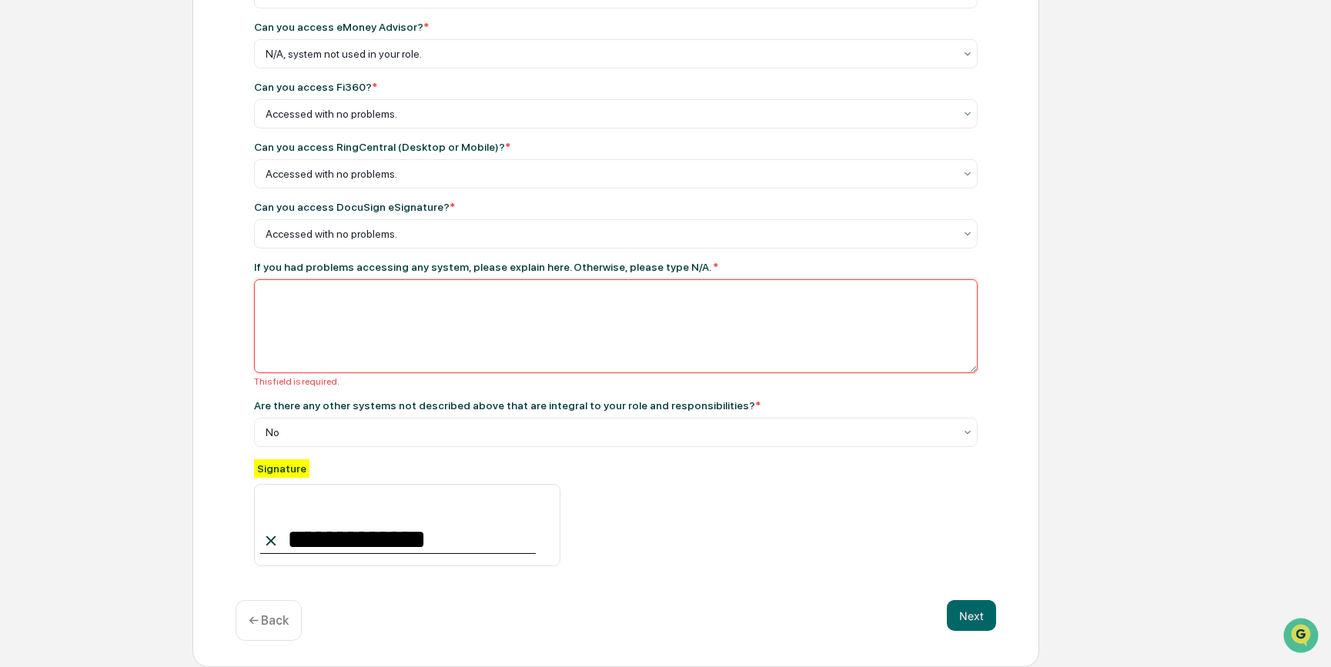
click at [344, 316] on textarea at bounding box center [616, 326] width 724 height 94
type textarea "***"
click at [889, 513] on button "Next" at bounding box center [971, 615] width 49 height 31
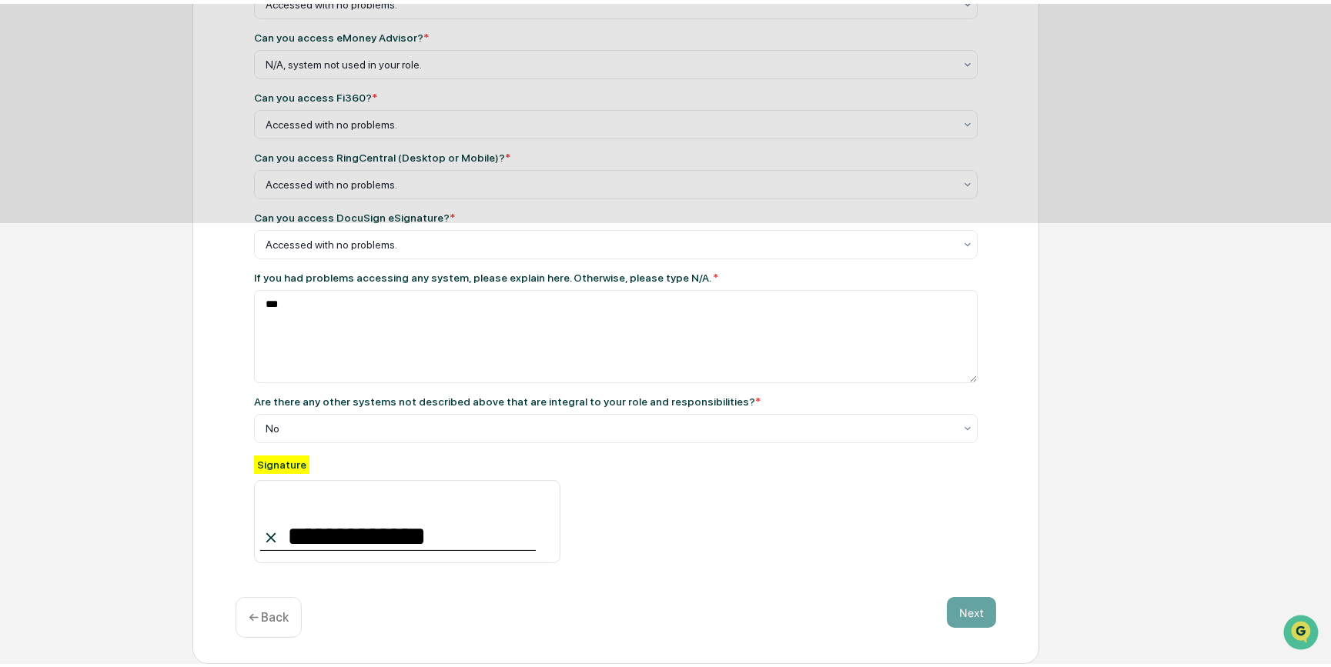
scroll to position [0, 0]
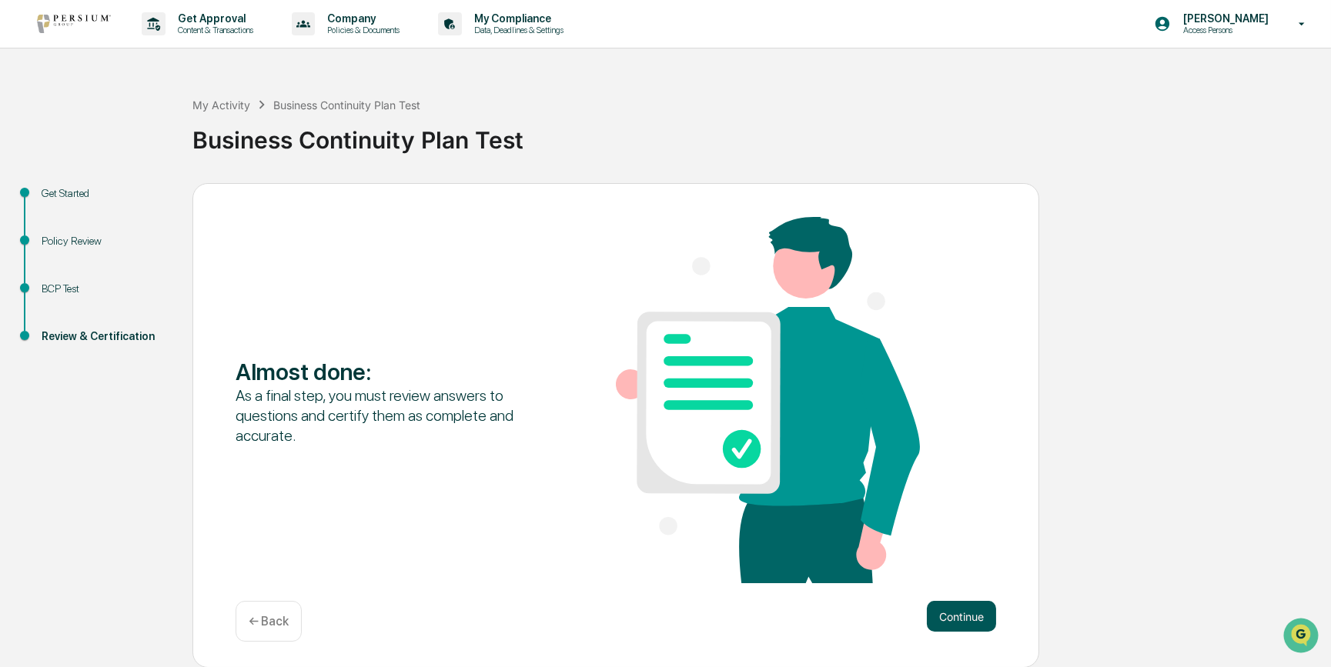
click at [889, 513] on button "Continue" at bounding box center [961, 616] width 69 height 31
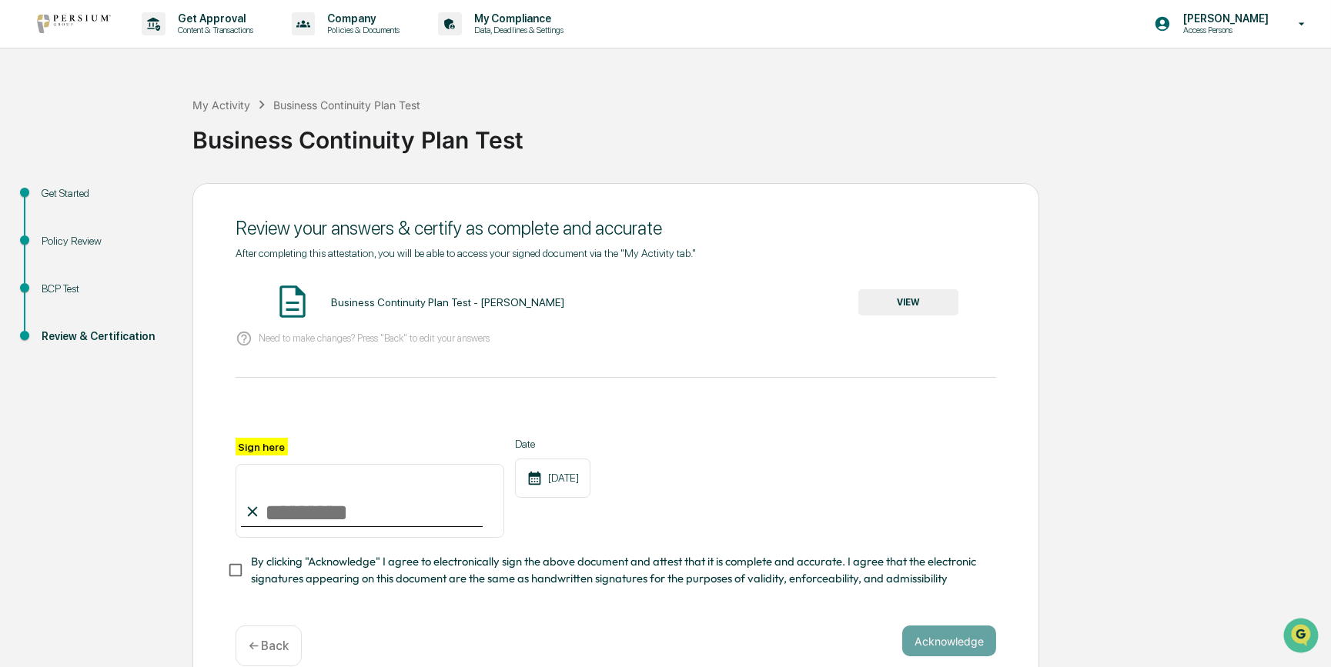
scroll to position [31, 0]
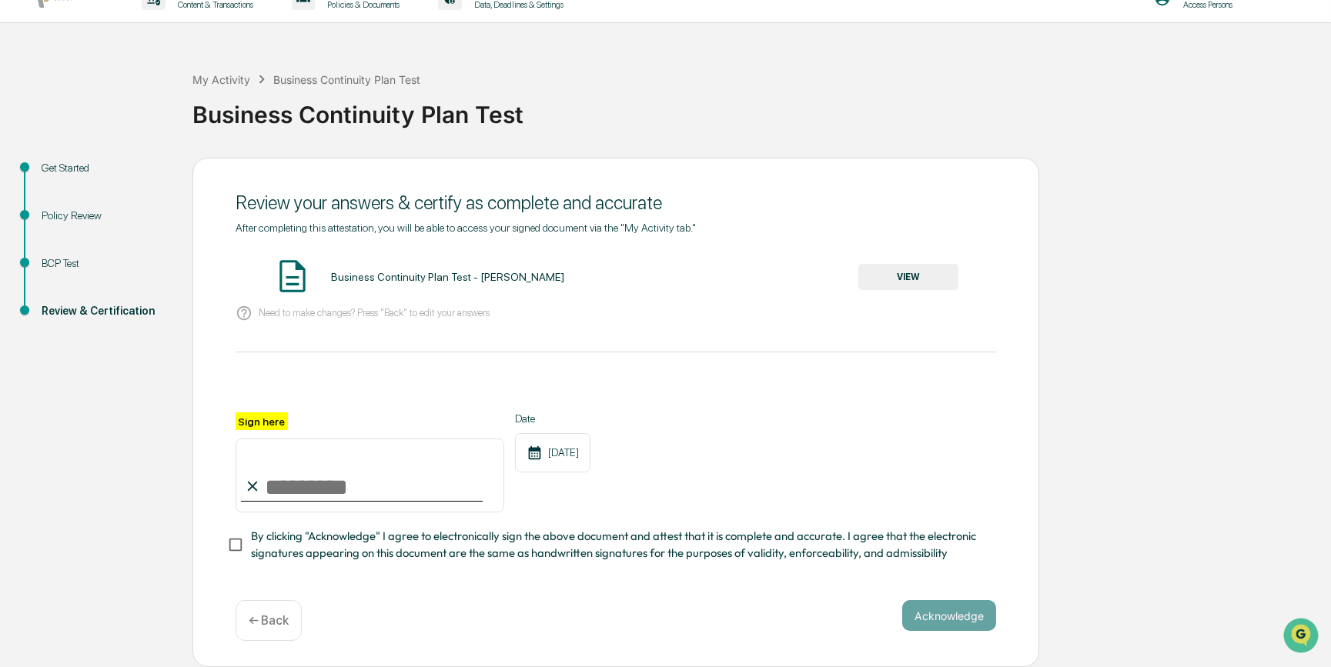
click at [889, 273] on button "VIEW" at bounding box center [908, 277] width 100 height 26
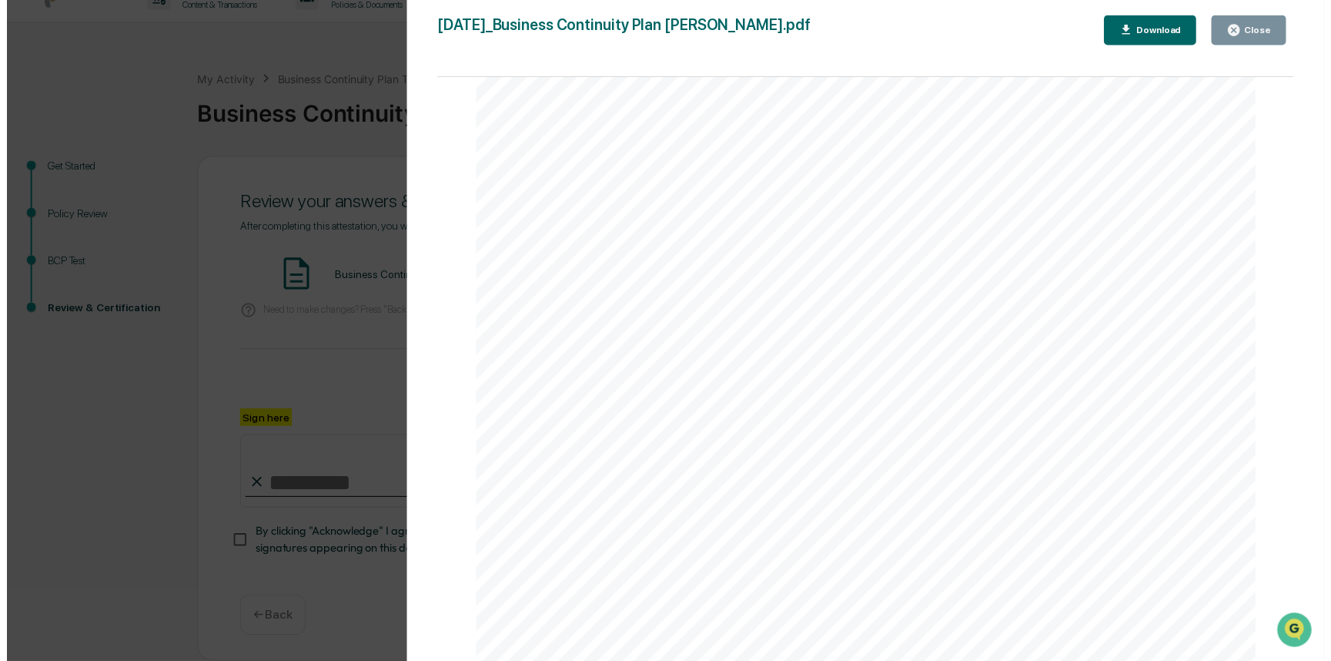
scroll to position [1727, 0]
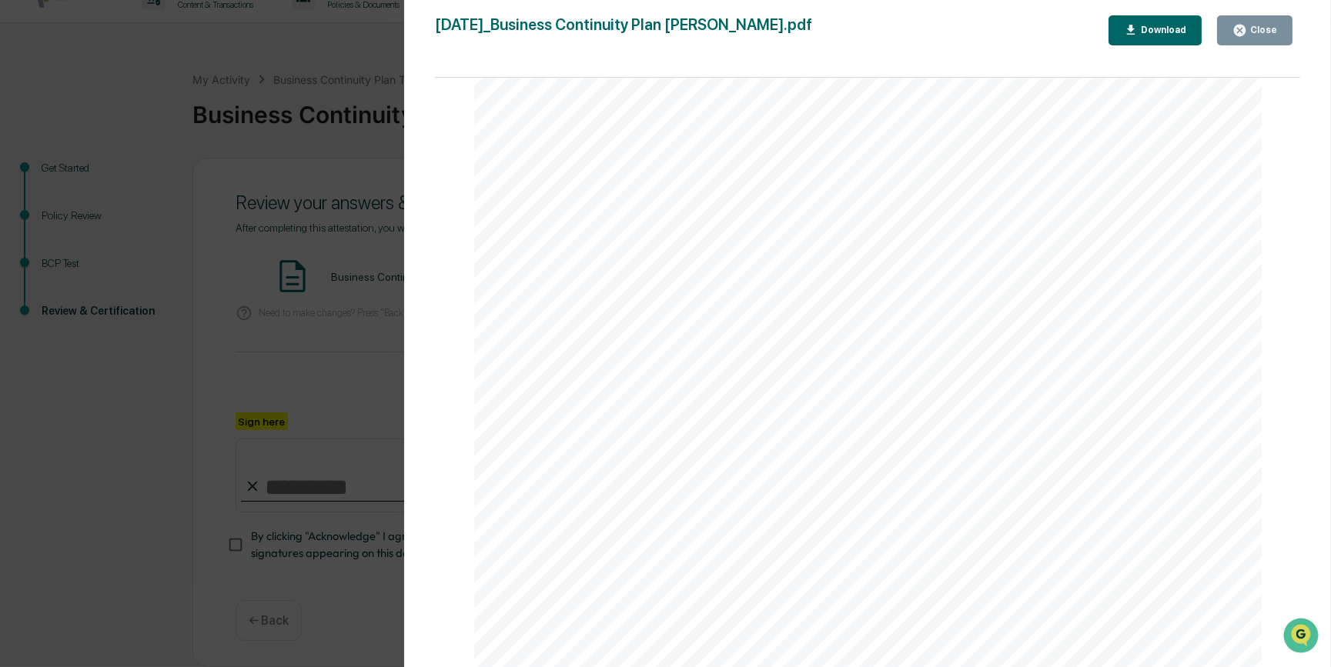
click at [889, 28] on div "Close" at bounding box center [1262, 30] width 30 height 11
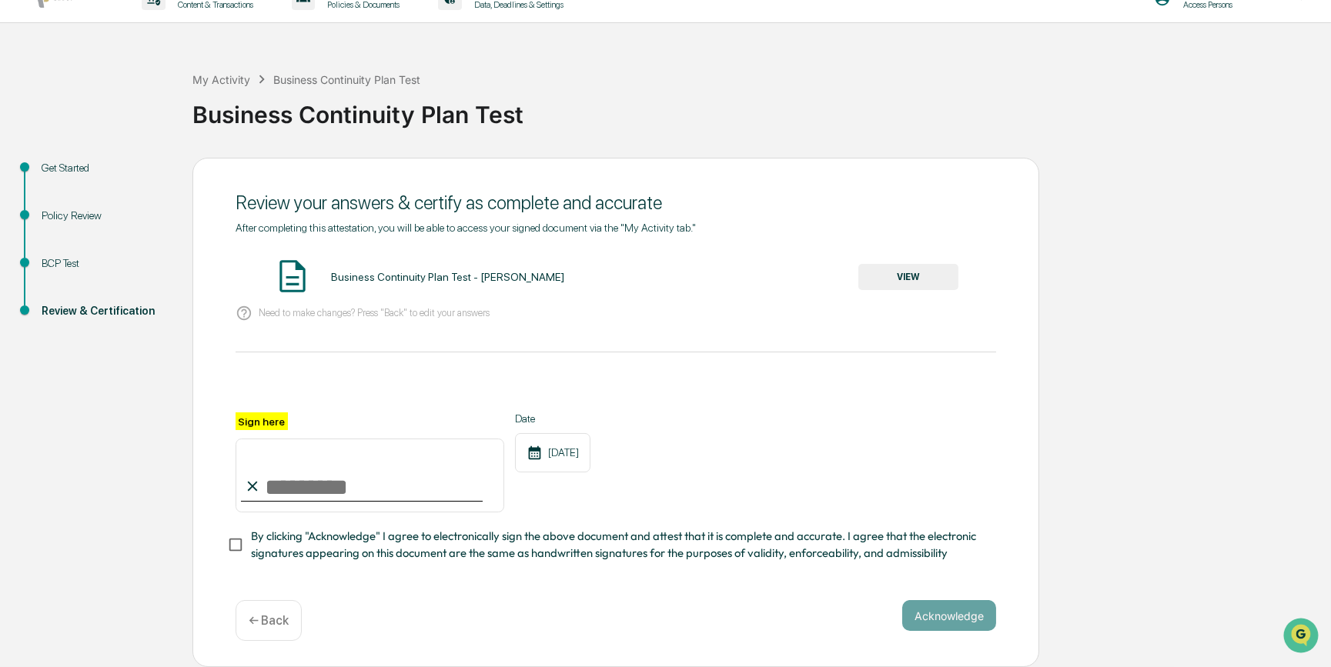
click at [273, 482] on input "Sign here" at bounding box center [370, 476] width 269 height 74
type input "**********"
click at [889, 513] on button "Acknowledge" at bounding box center [949, 615] width 94 height 31
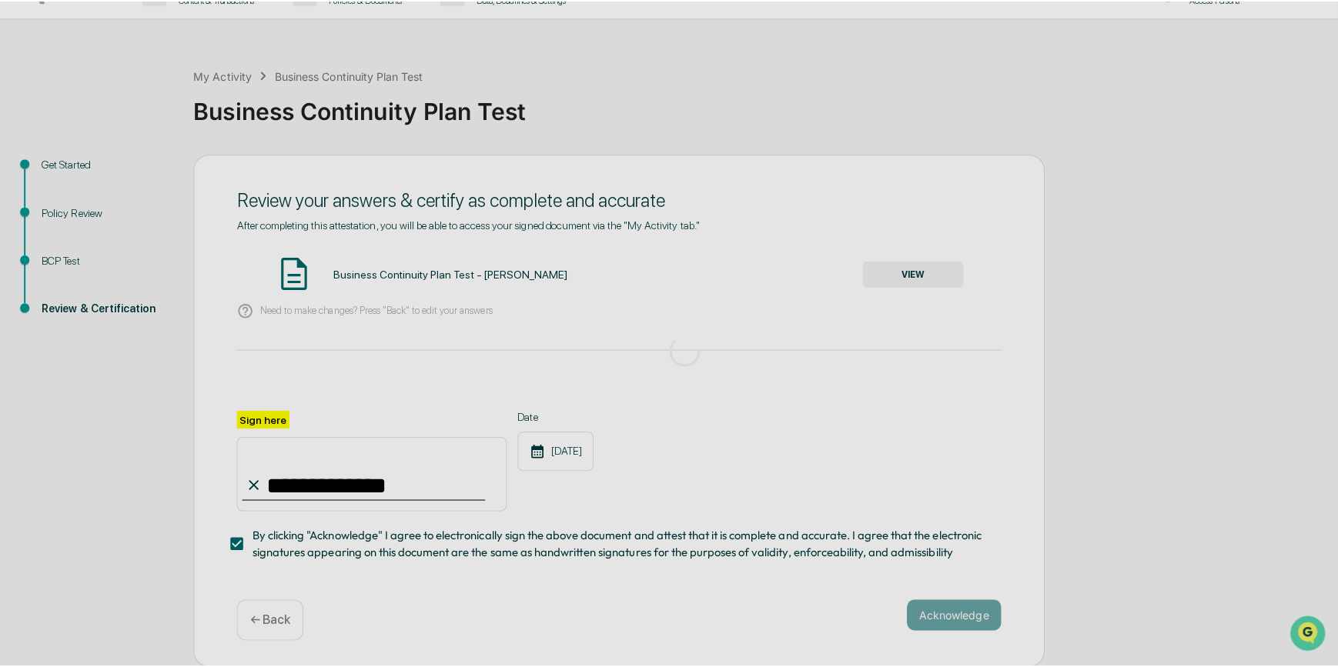
scroll to position [0, 0]
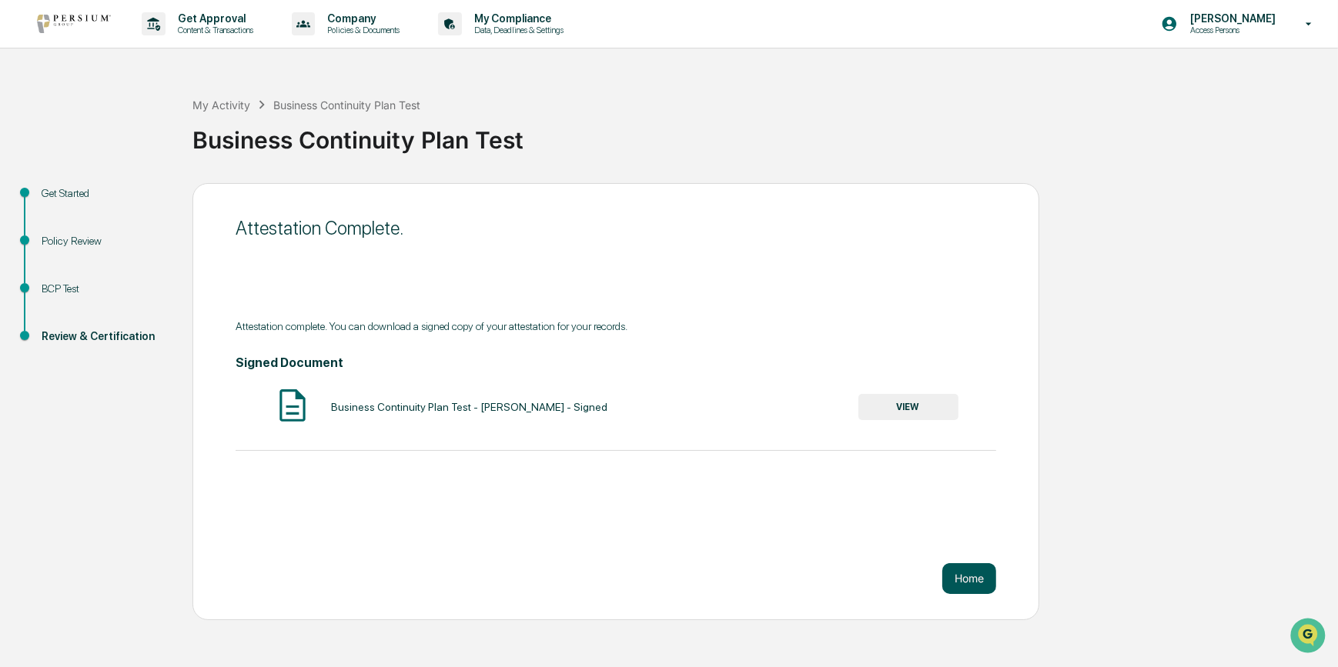
click at [889, 513] on button "Home" at bounding box center [969, 579] width 54 height 31
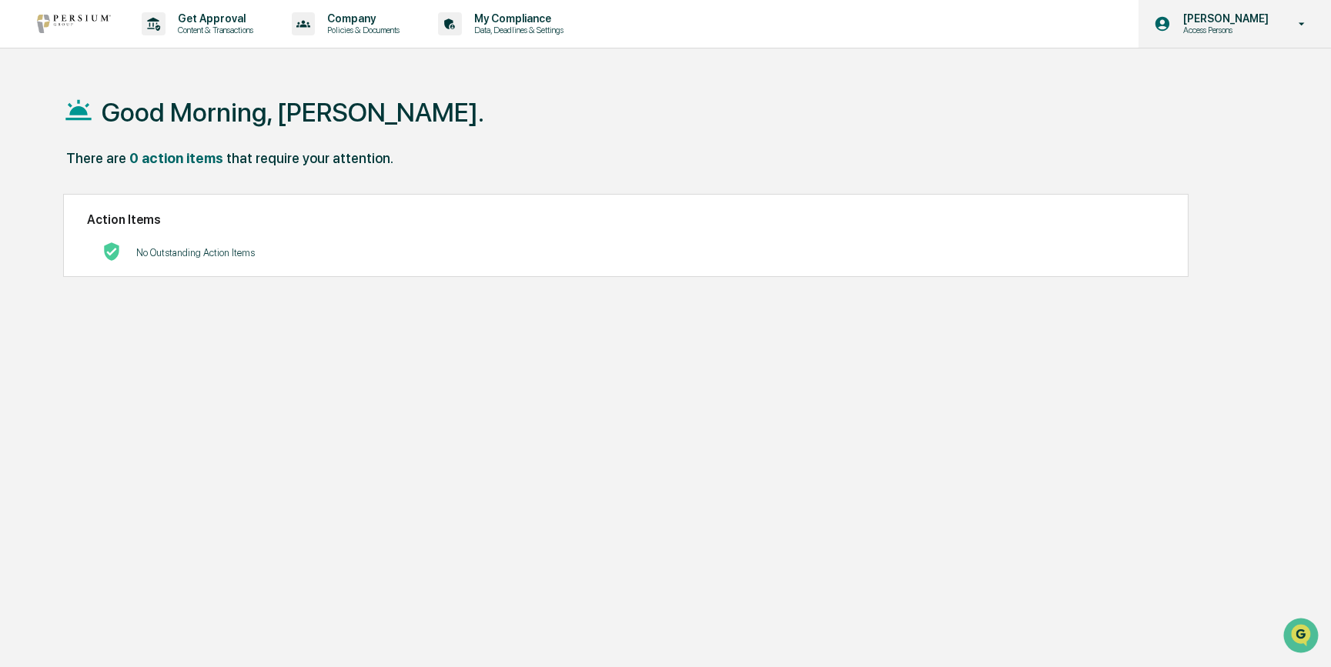
click at [889, 30] on icon at bounding box center [1302, 24] width 27 height 15
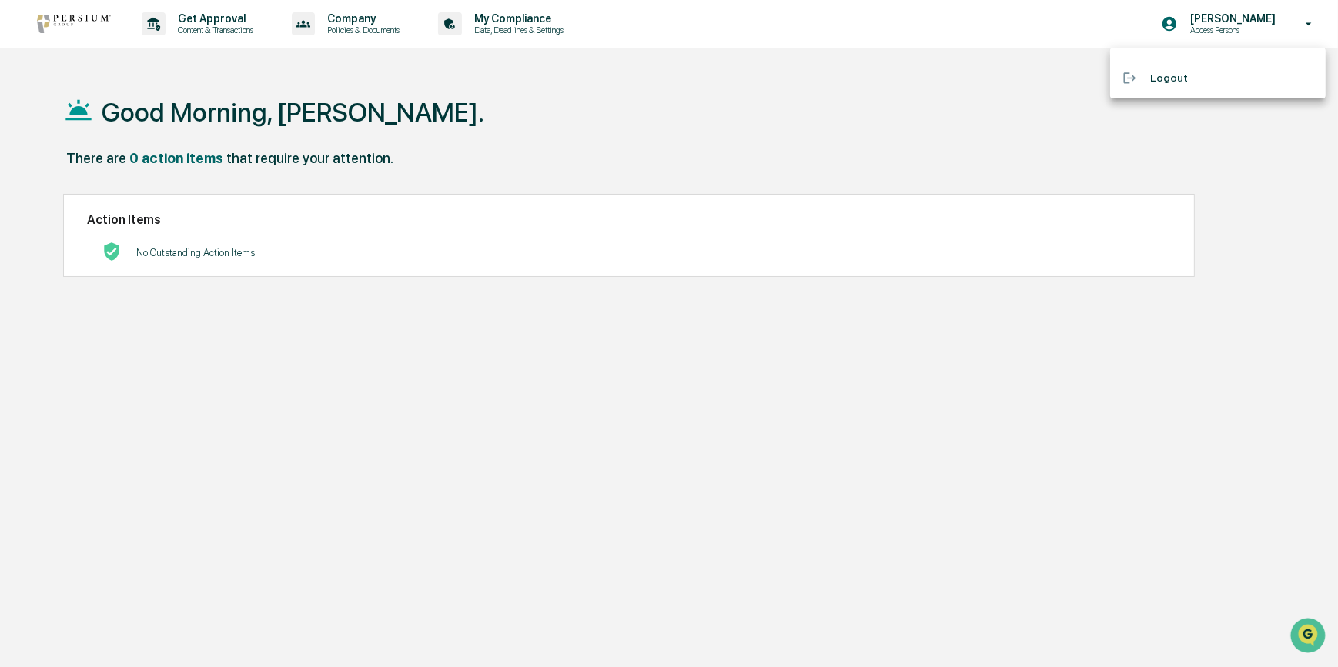
click at [889, 76] on li "Logout" at bounding box center [1218, 78] width 216 height 28
